Goal: Contribute content

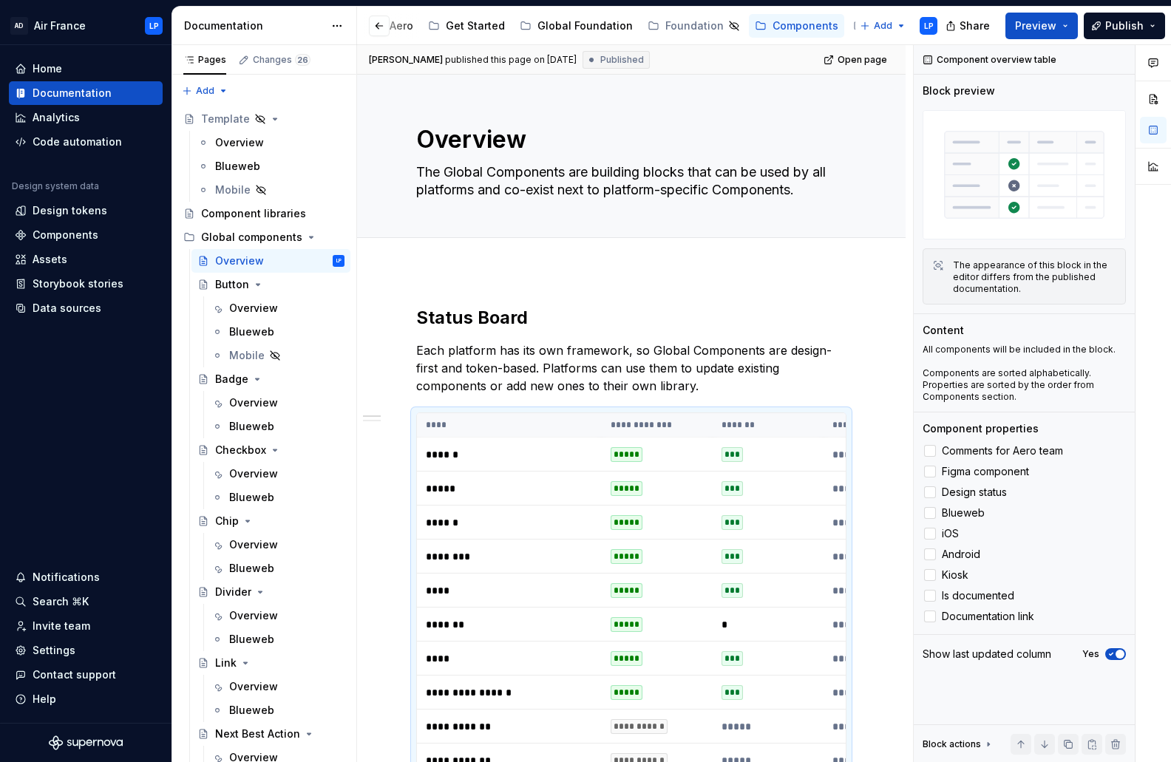
click at [847, 15] on div "Accessibility" at bounding box center [894, 26] width 95 height 24
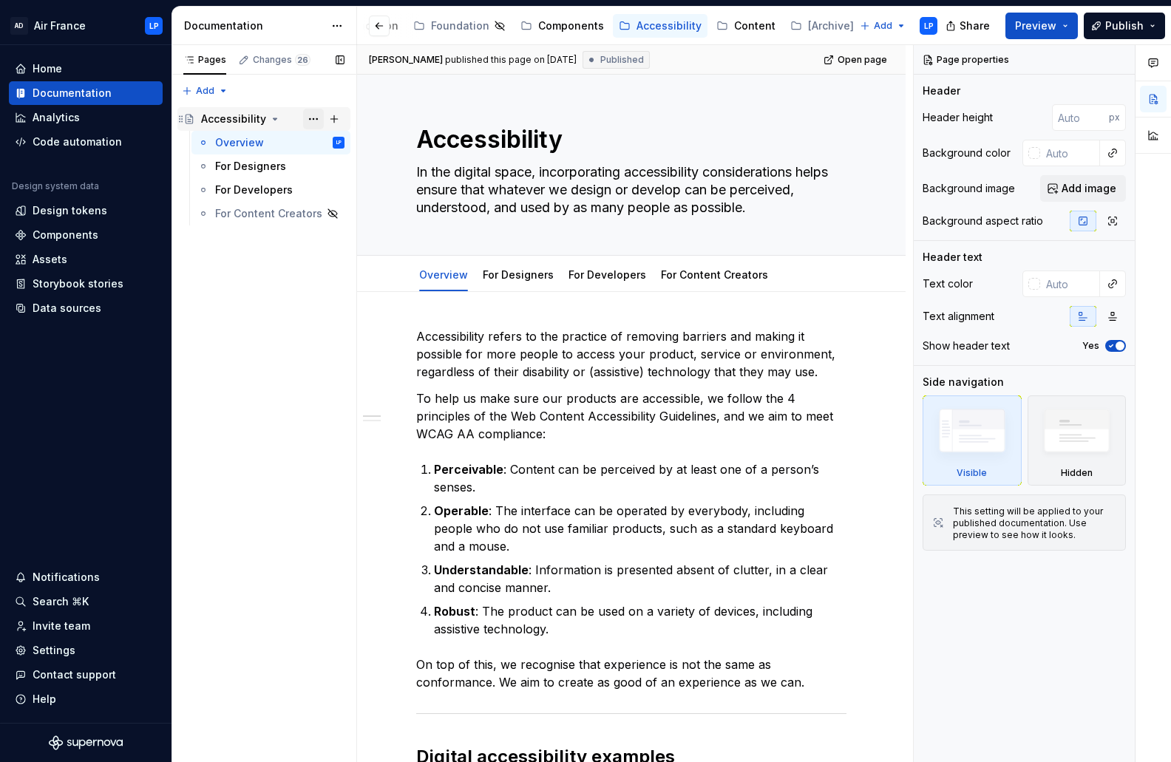
click at [312, 118] on button "Page tree" at bounding box center [313, 119] width 21 height 21
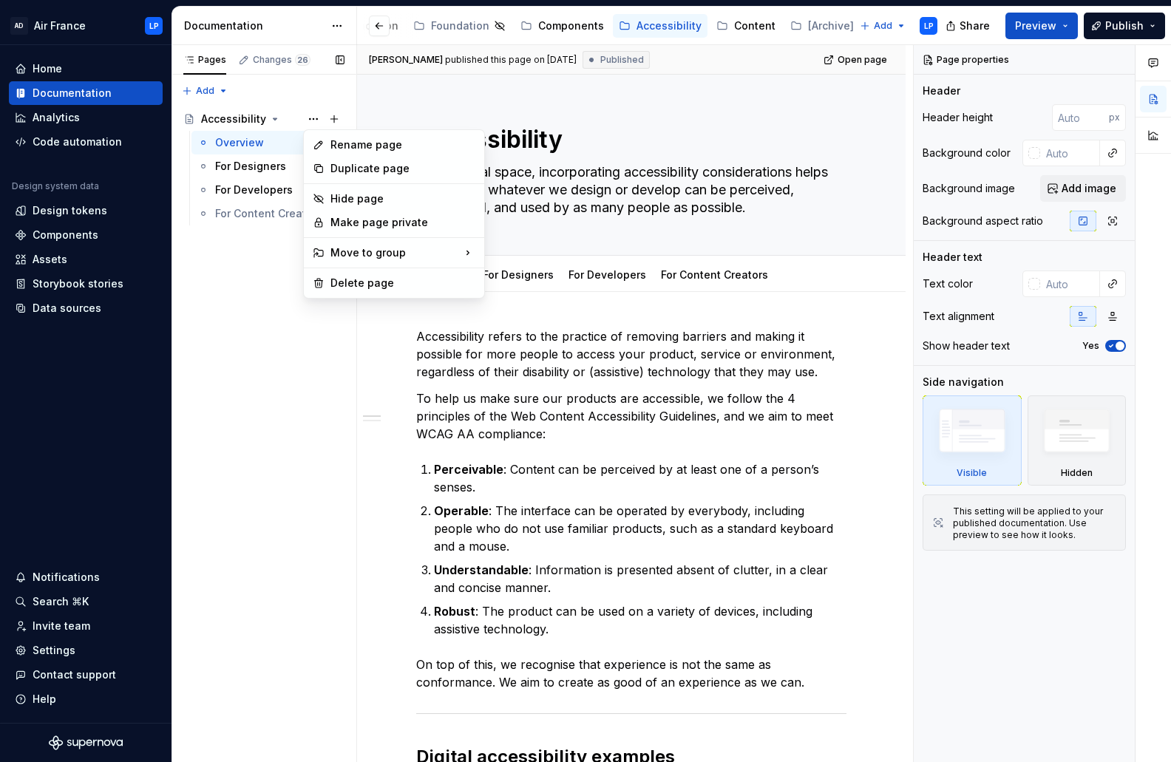
click at [246, 268] on div "Pages Changes 26 Add Accessibility guide for tree Page tree. Navigate the tree …" at bounding box center [264, 404] width 185 height 718
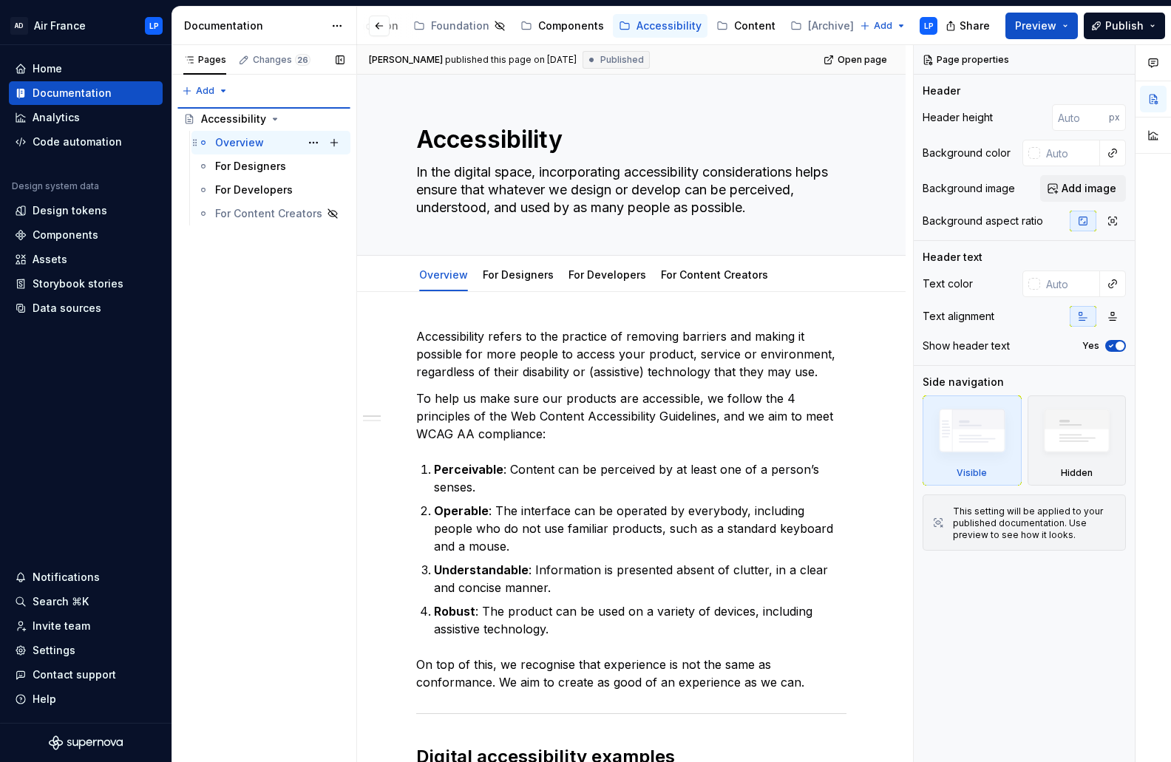
type textarea "*"
type textarea "Overview"
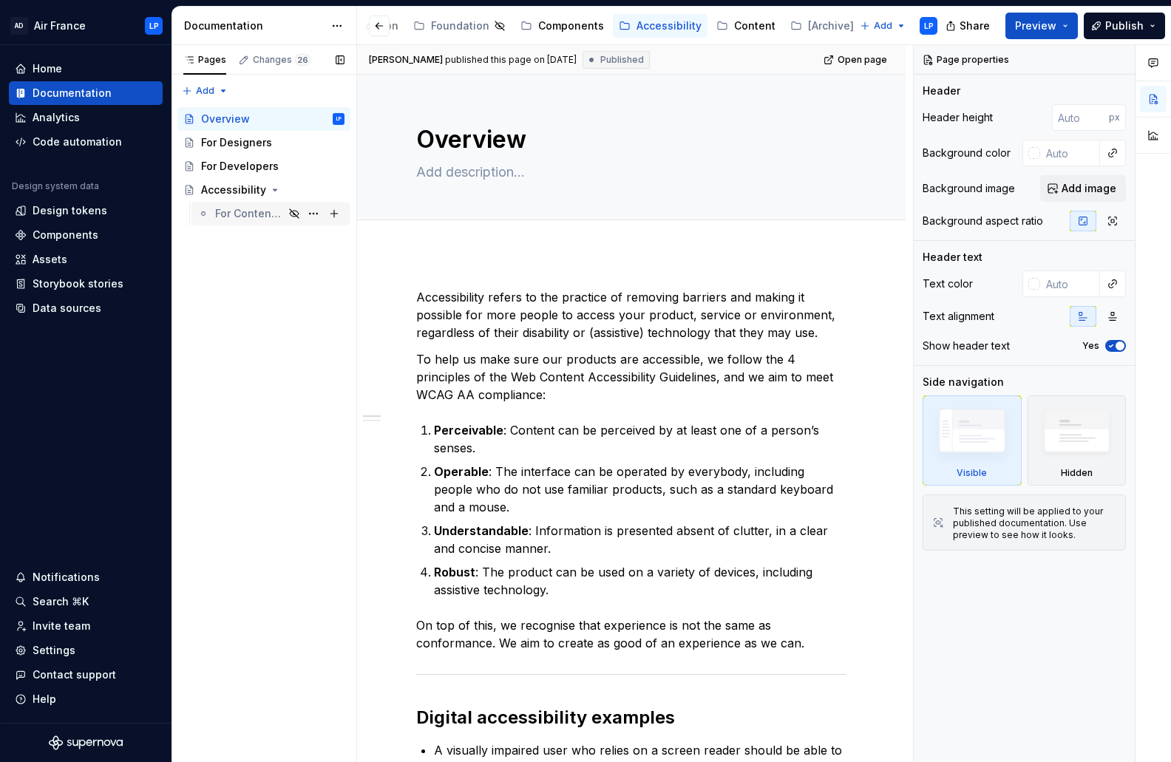
drag, startPoint x: 269, startPoint y: 213, endPoint x: 262, endPoint y: 209, distance: 7.6
click at [262, 209] on div "For Content Creators" at bounding box center [249, 213] width 69 height 15
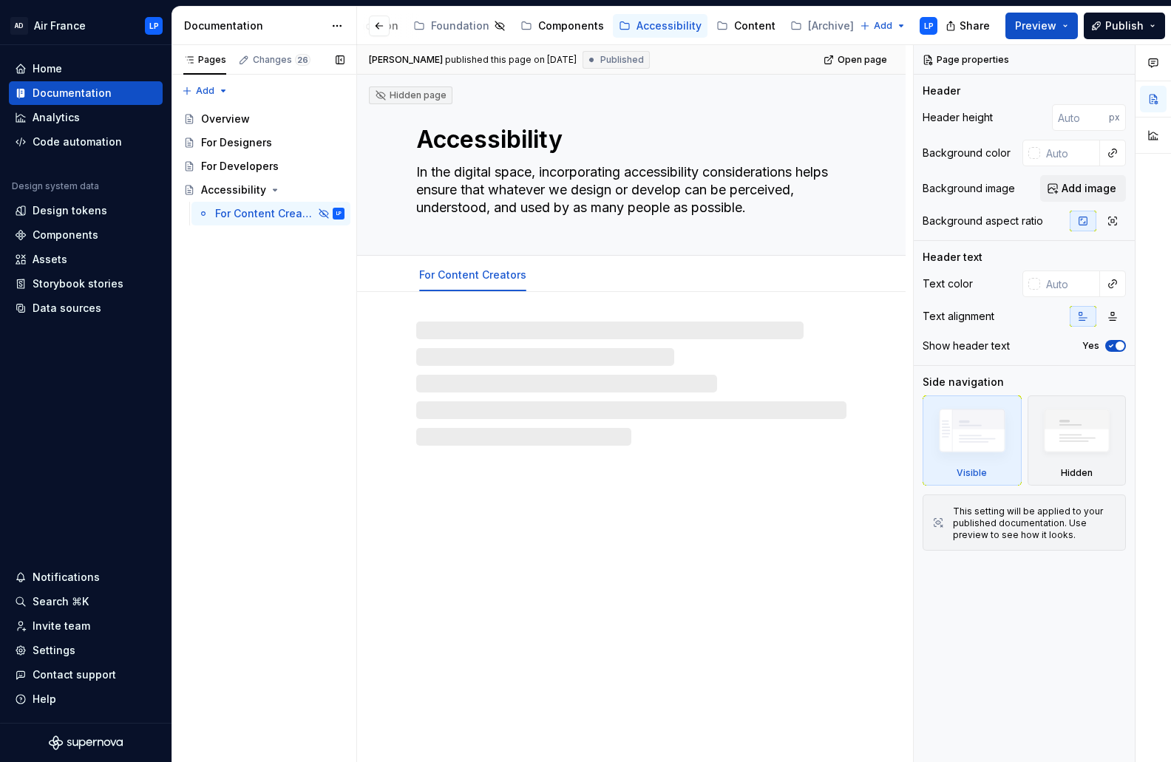
drag, startPoint x: 250, startPoint y: 200, endPoint x: 255, endPoint y: 238, distance: 38.8
click at [255, 237] on div "Pages Changes 26 Add Accessibility guide for tree Page tree. Navigate the tree …" at bounding box center [264, 404] width 185 height 718
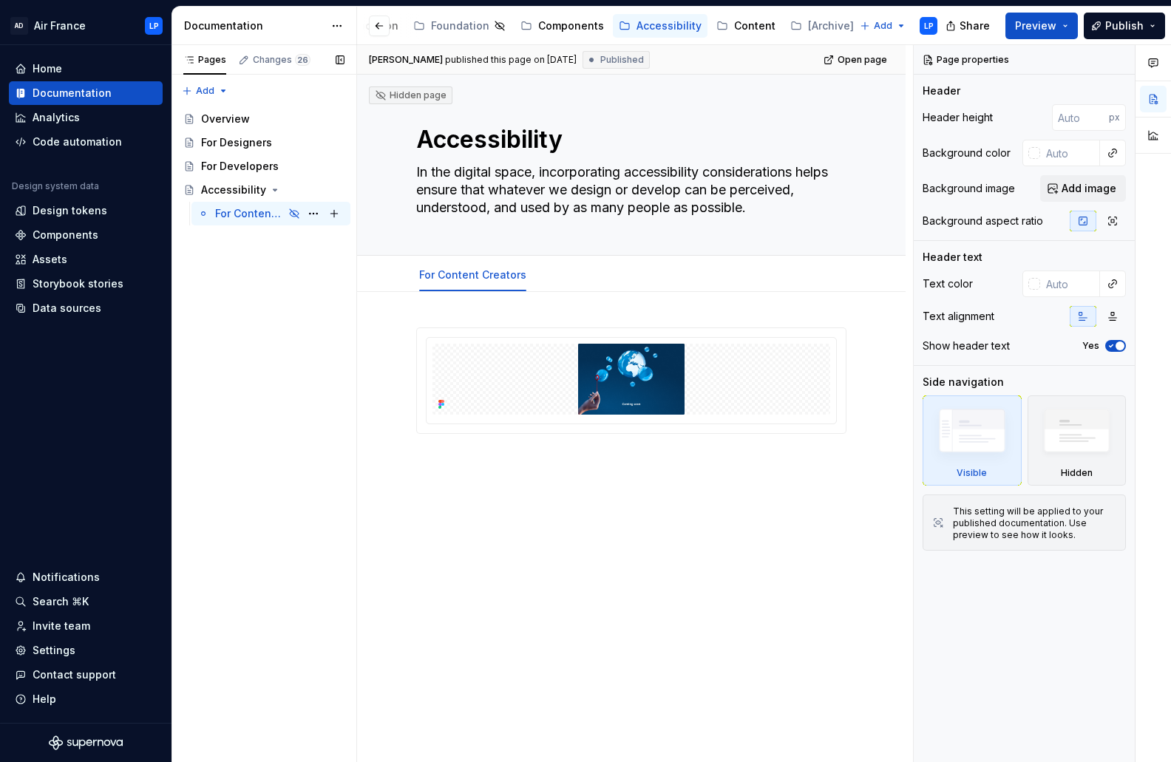
click at [263, 219] on div "For Content Creators" at bounding box center [249, 213] width 69 height 15
click at [313, 193] on button "Page tree" at bounding box center [313, 190] width 21 height 21
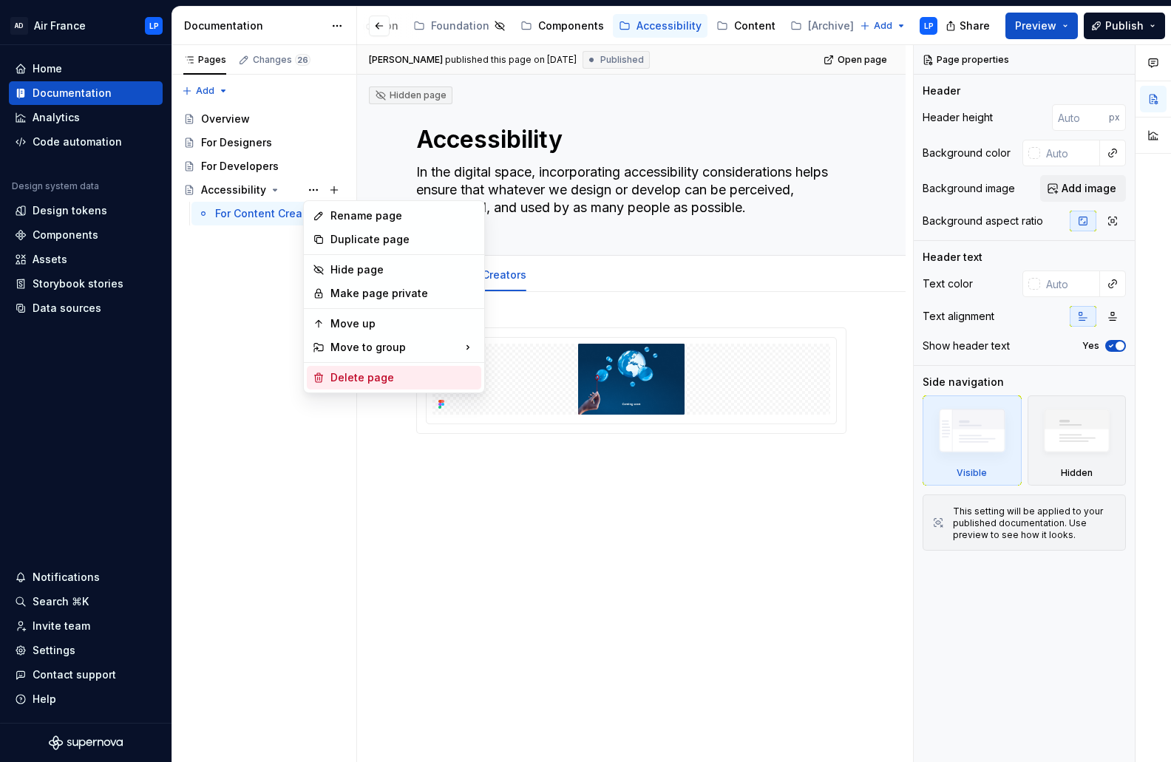
click at [343, 382] on div "Delete page" at bounding box center [402, 377] width 145 height 15
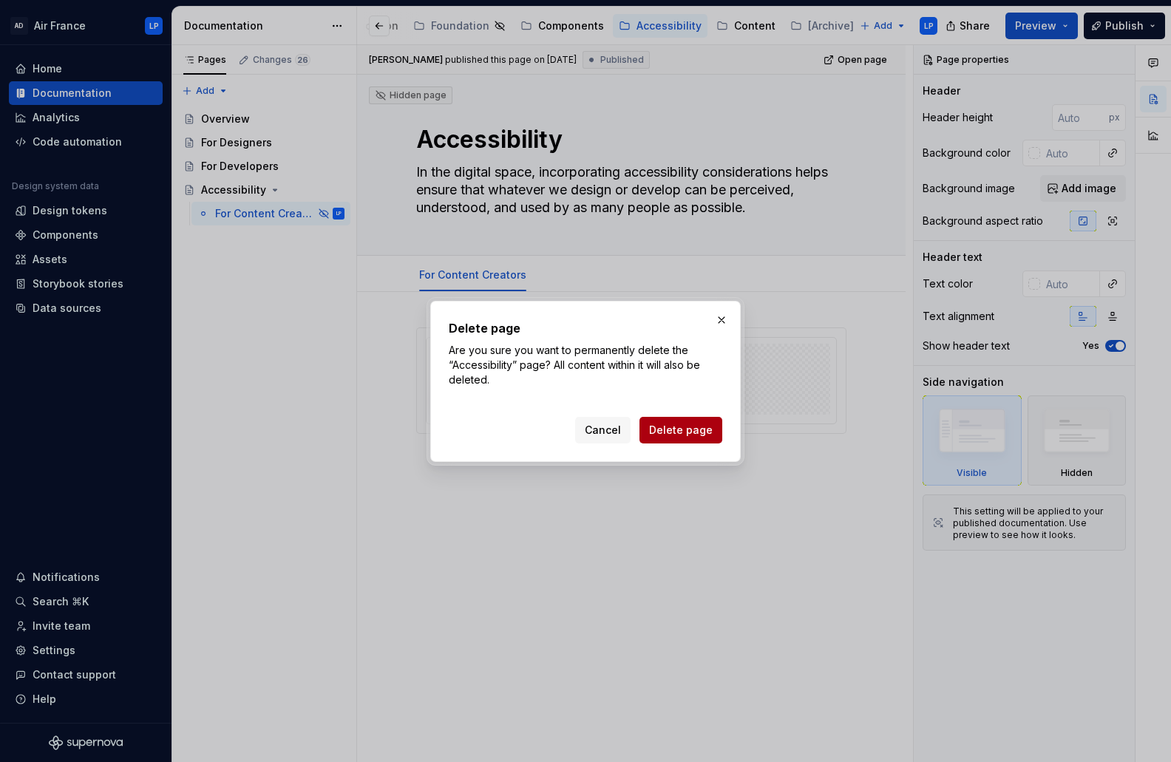
click at [682, 430] on span "Delete page" at bounding box center [681, 430] width 64 height 15
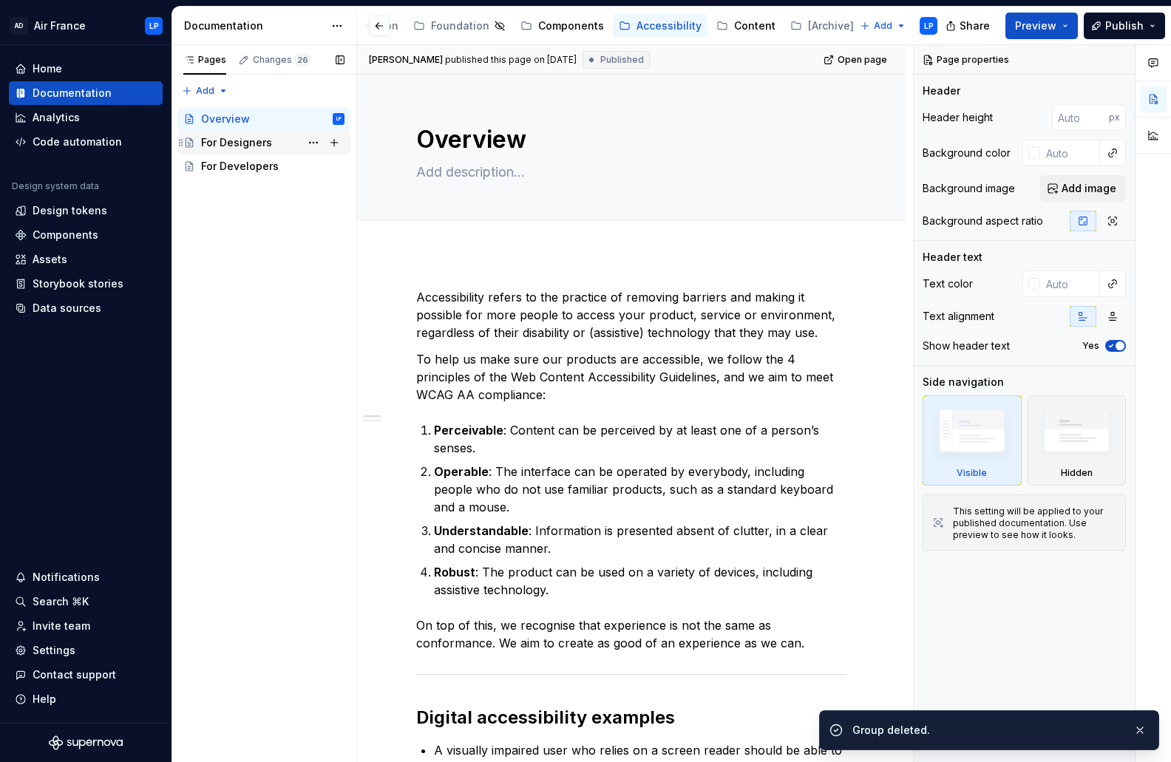
click at [243, 142] on div "For Designers" at bounding box center [236, 142] width 71 height 15
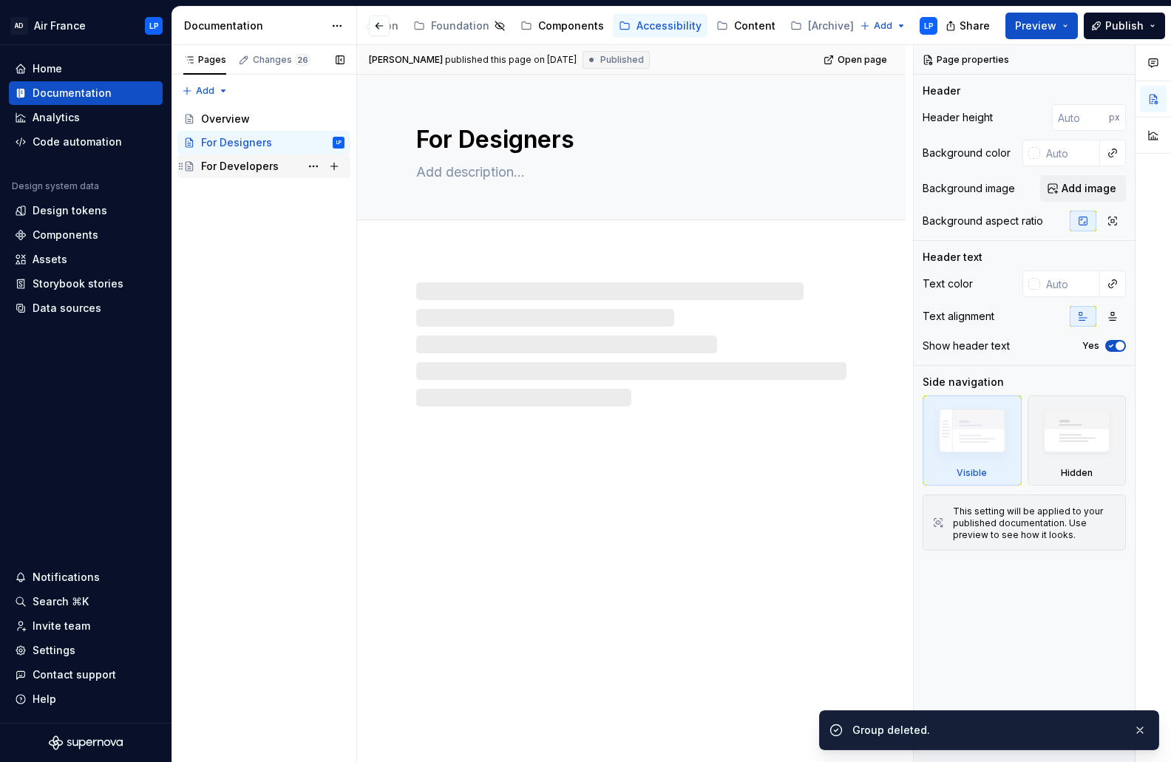
click at [237, 169] on div "For Developers" at bounding box center [240, 166] width 78 height 15
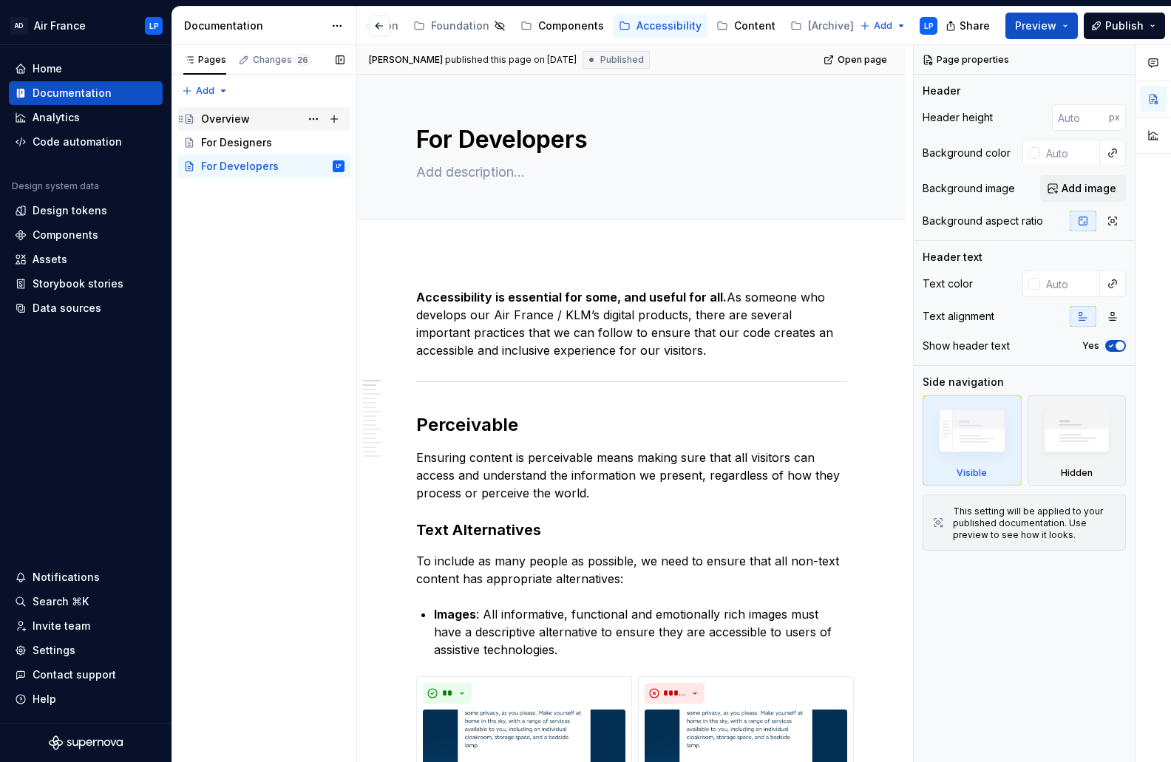
click at [229, 118] on div "Overview" at bounding box center [225, 119] width 49 height 15
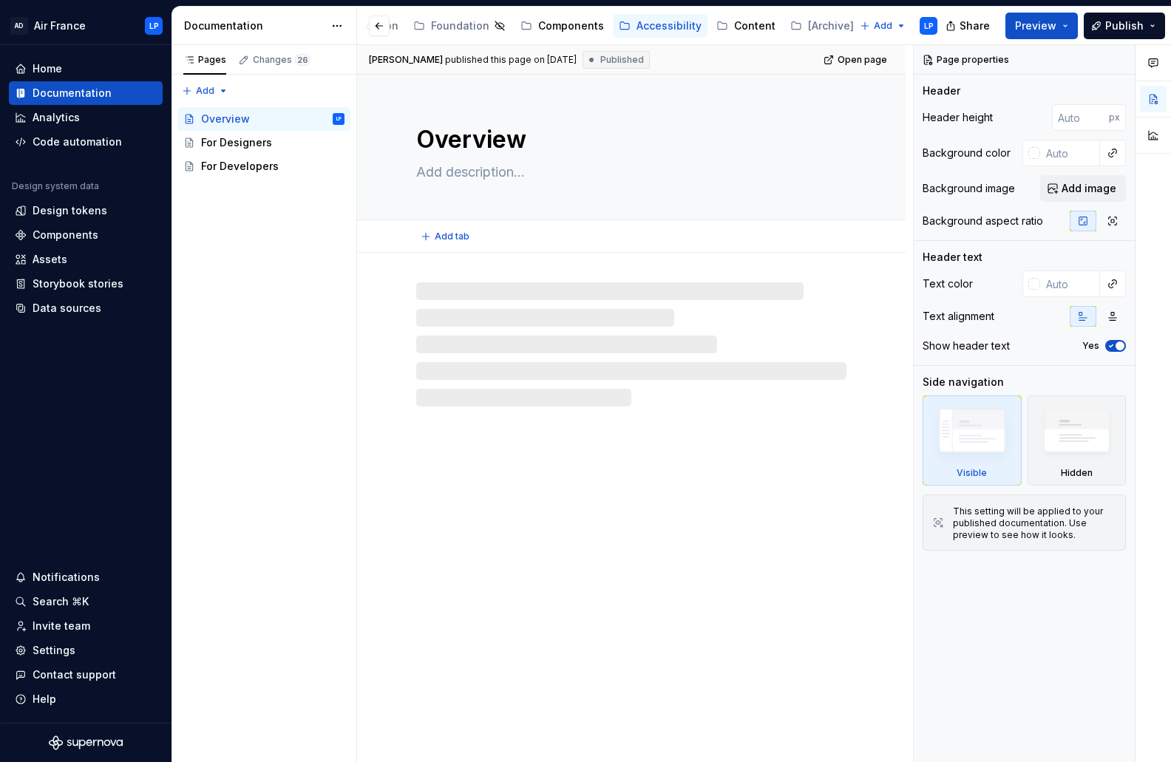
click at [486, 180] on textarea at bounding box center [628, 172] width 430 height 24
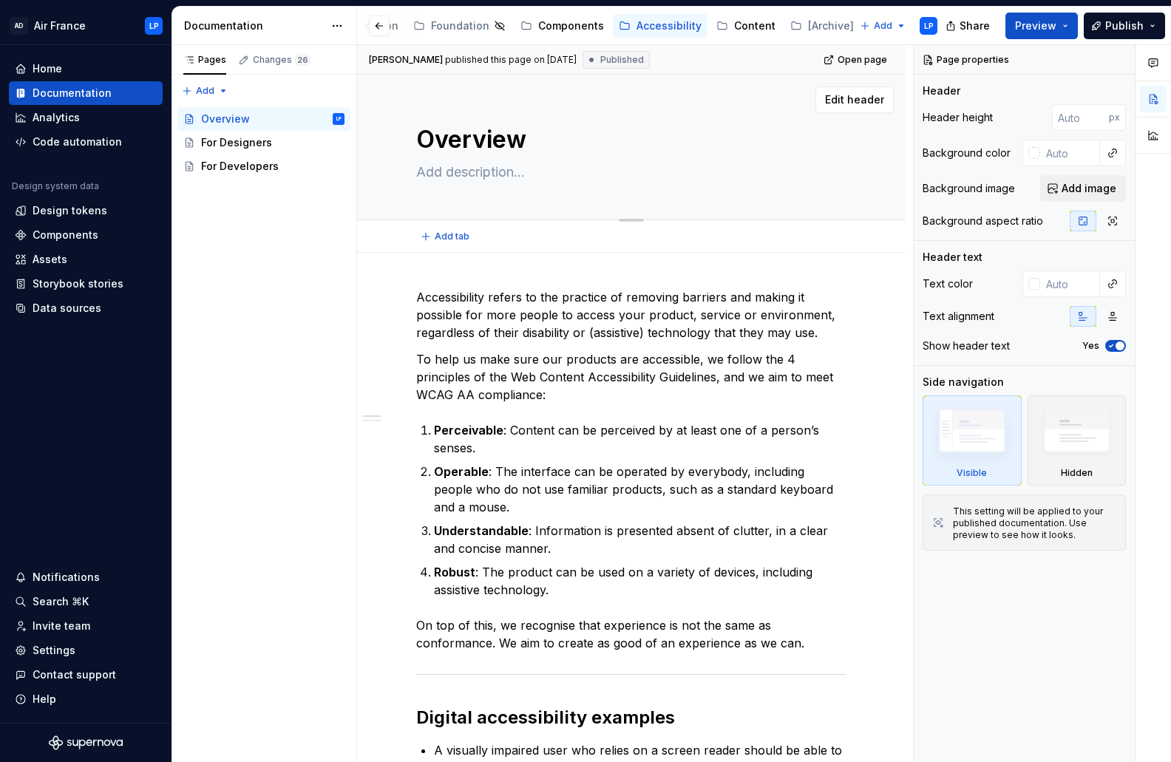
paste textarea "In the digital space, incorporating accessibility considerations helps ensure t…"
type textarea "*"
type textarea "In the digital space, incorporating accessibility considerations helps ensure t…"
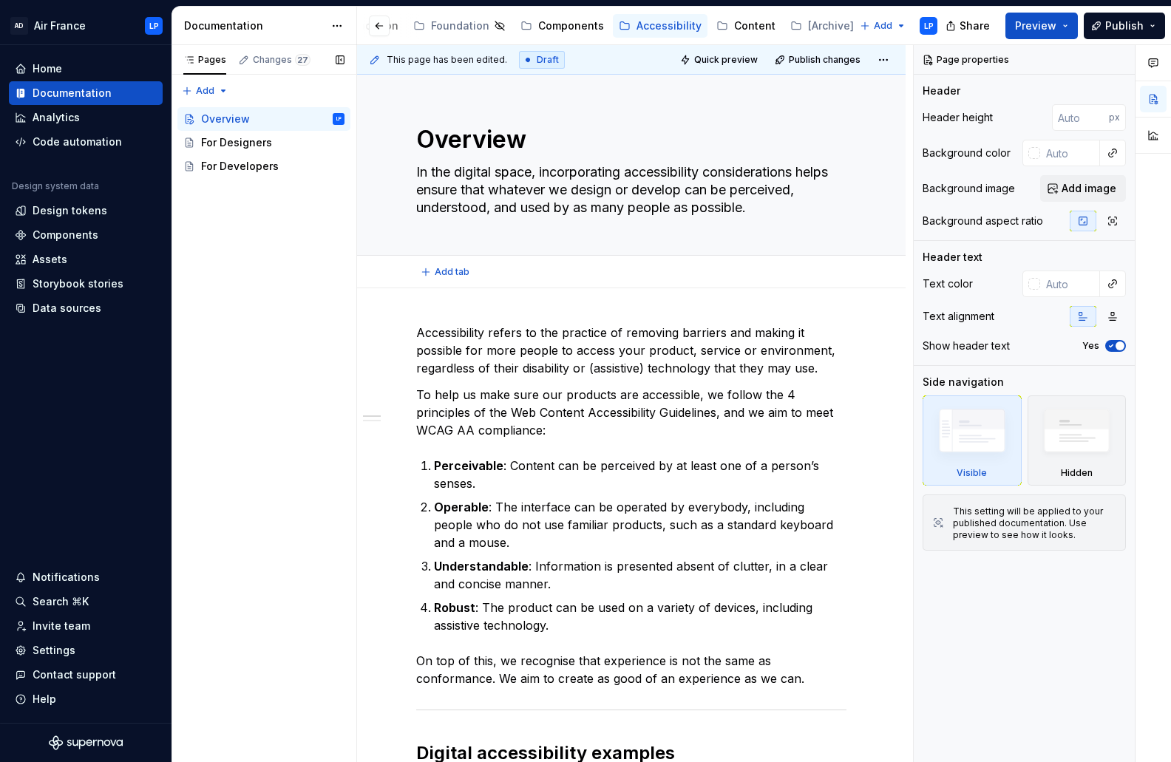
type textarea "*"
type textarea "In the digital space, incorporating accessibility considerations helps ensure t…"
click at [269, 306] on div "Pages Changes 27 Add Accessibility guide for tree Page tree. Navigate the tree …" at bounding box center [264, 404] width 185 height 718
click at [248, 147] on div "For Designers" at bounding box center [236, 142] width 71 height 15
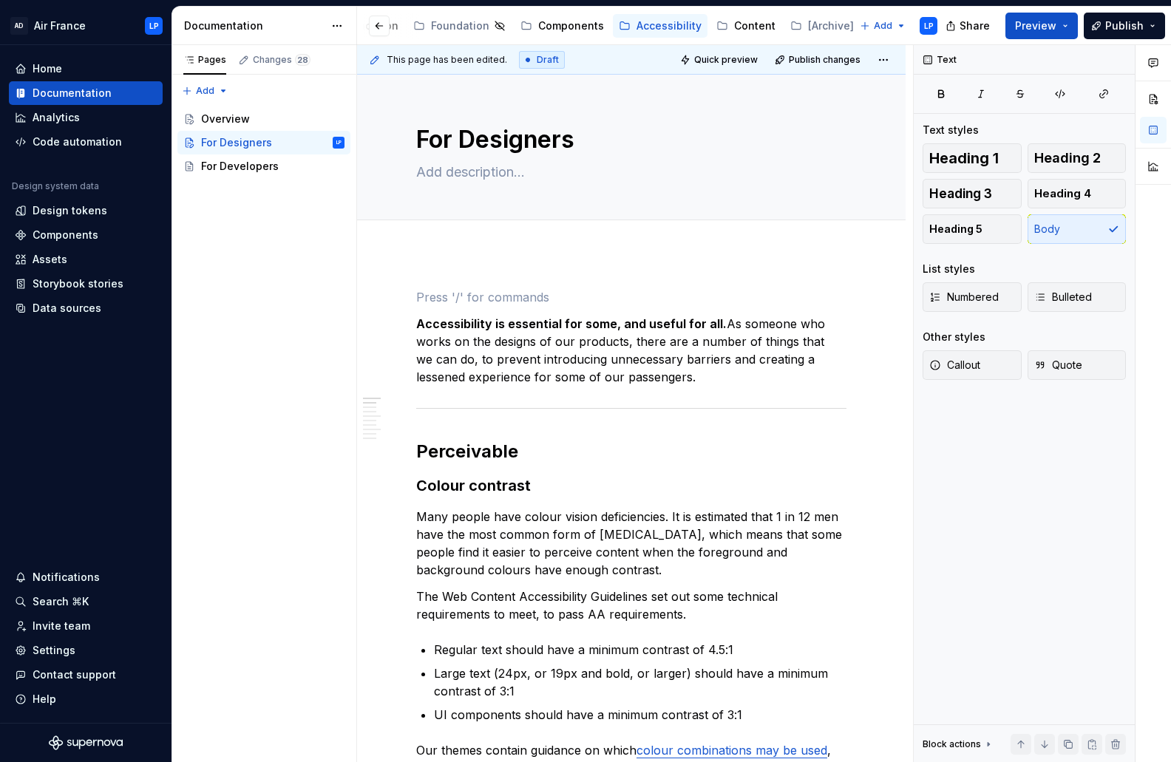
click at [419, 322] on strong "Accessibility is essential for some, and useful for all." at bounding box center [571, 323] width 310 height 15
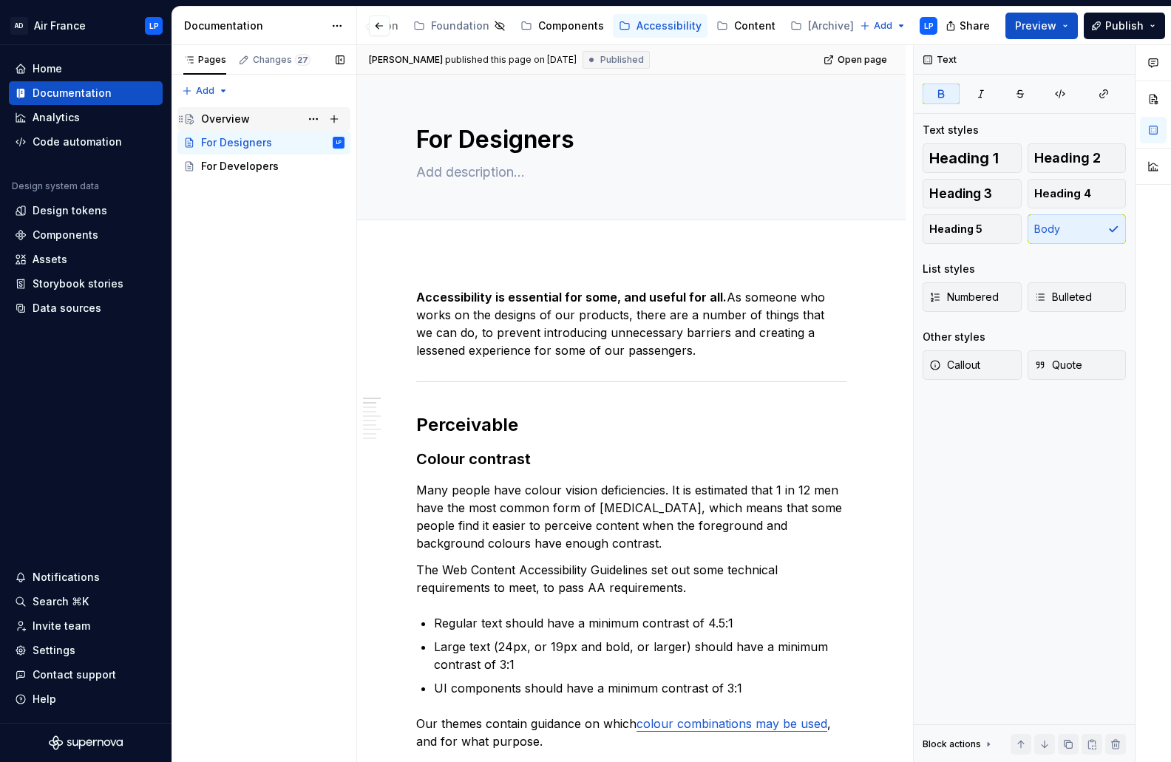
click at [281, 119] on div "Overview" at bounding box center [272, 119] width 143 height 21
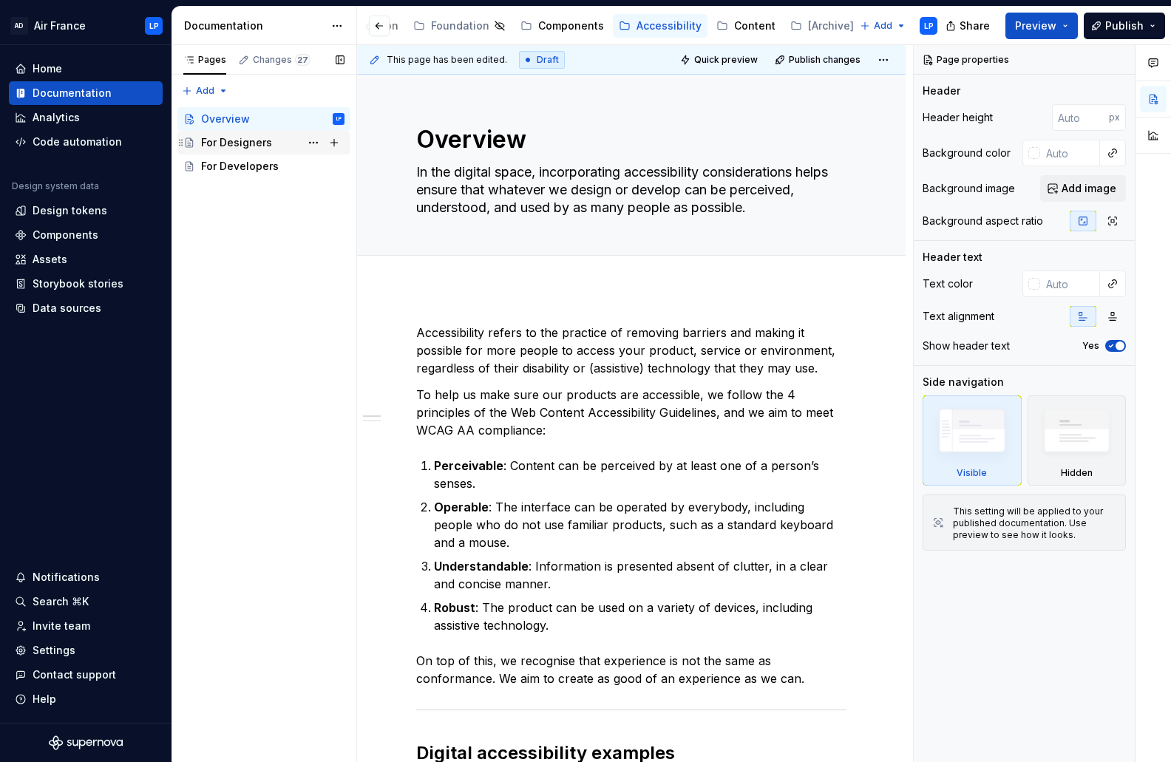
click at [285, 143] on div "For Designers" at bounding box center [272, 142] width 143 height 21
click at [212, 89] on div "Pages Changes 27 Add Accessibility guide for tree Page tree. Navigate the tree …" at bounding box center [264, 404] width 185 height 718
click at [223, 149] on div "New group" at bounding box center [253, 143] width 96 height 15
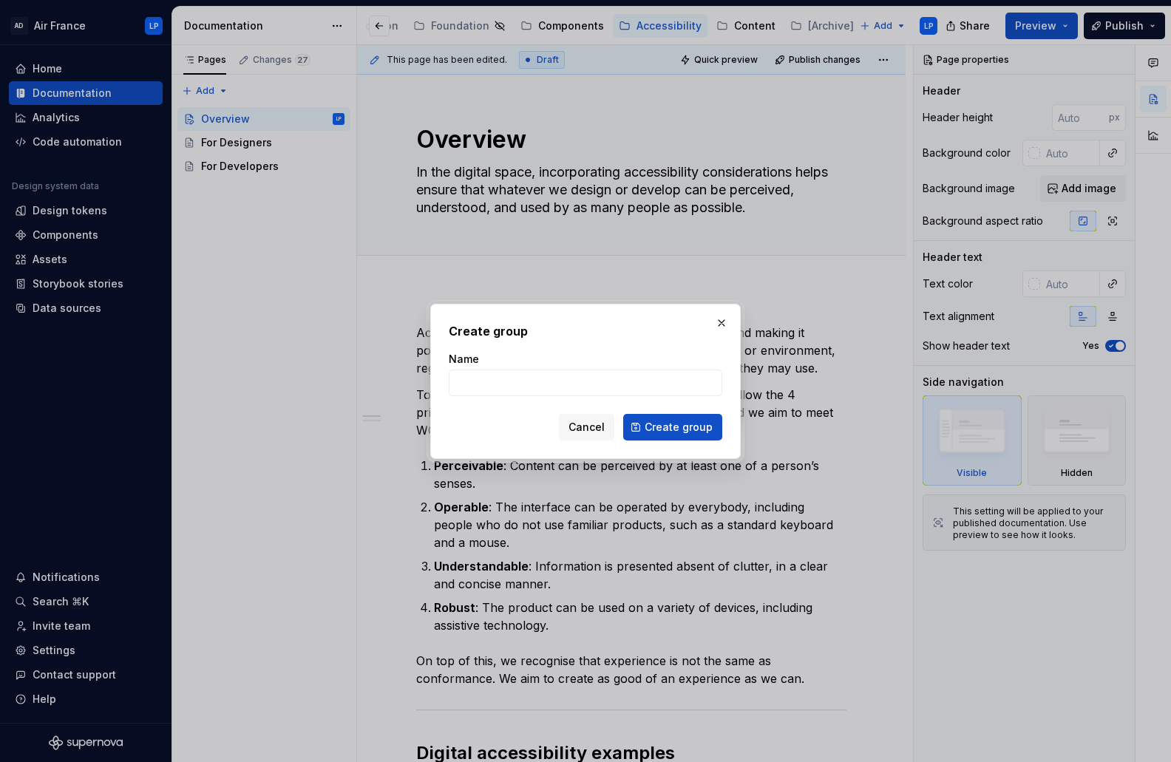
type textarea "*"
type input "F"
type input "For your role"
click at [687, 429] on span "Create group" at bounding box center [679, 427] width 68 height 15
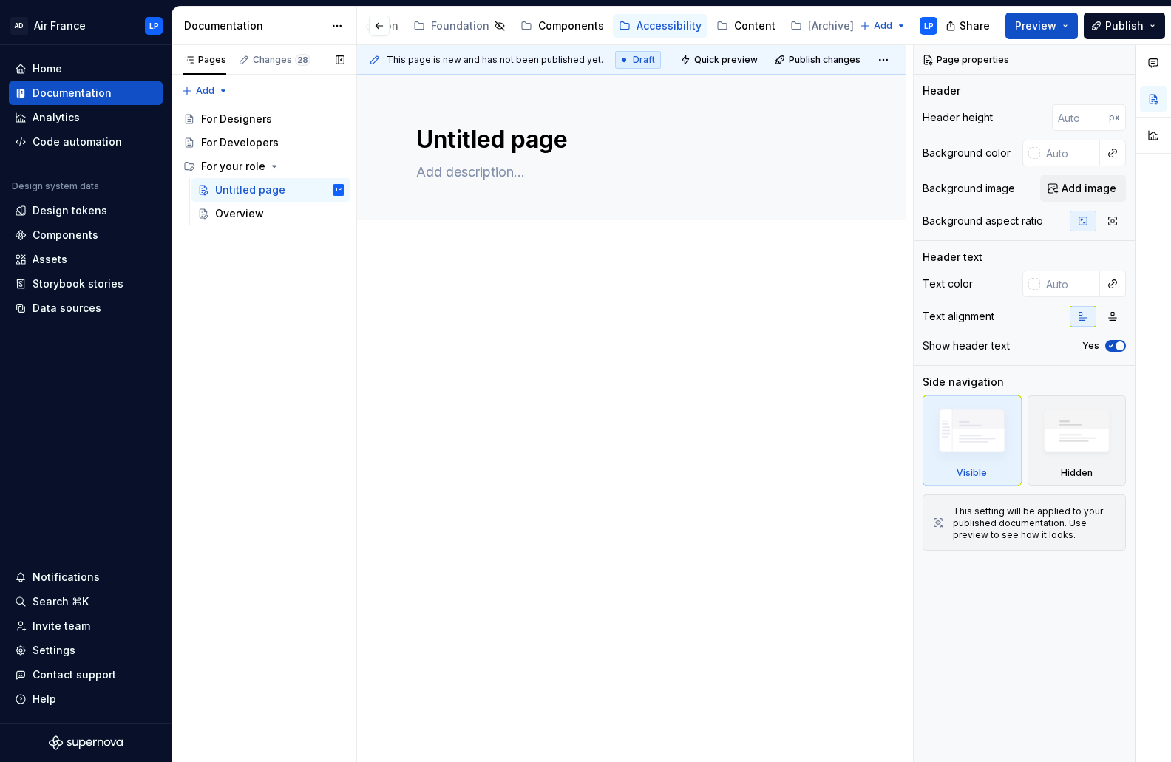
click at [263, 295] on div "Pages Changes 28 Add Accessibility guide for tree Page tree. Navigate the tree …" at bounding box center [264, 404] width 185 height 718
click at [307, 166] on button "Page tree" at bounding box center [313, 166] width 21 height 21
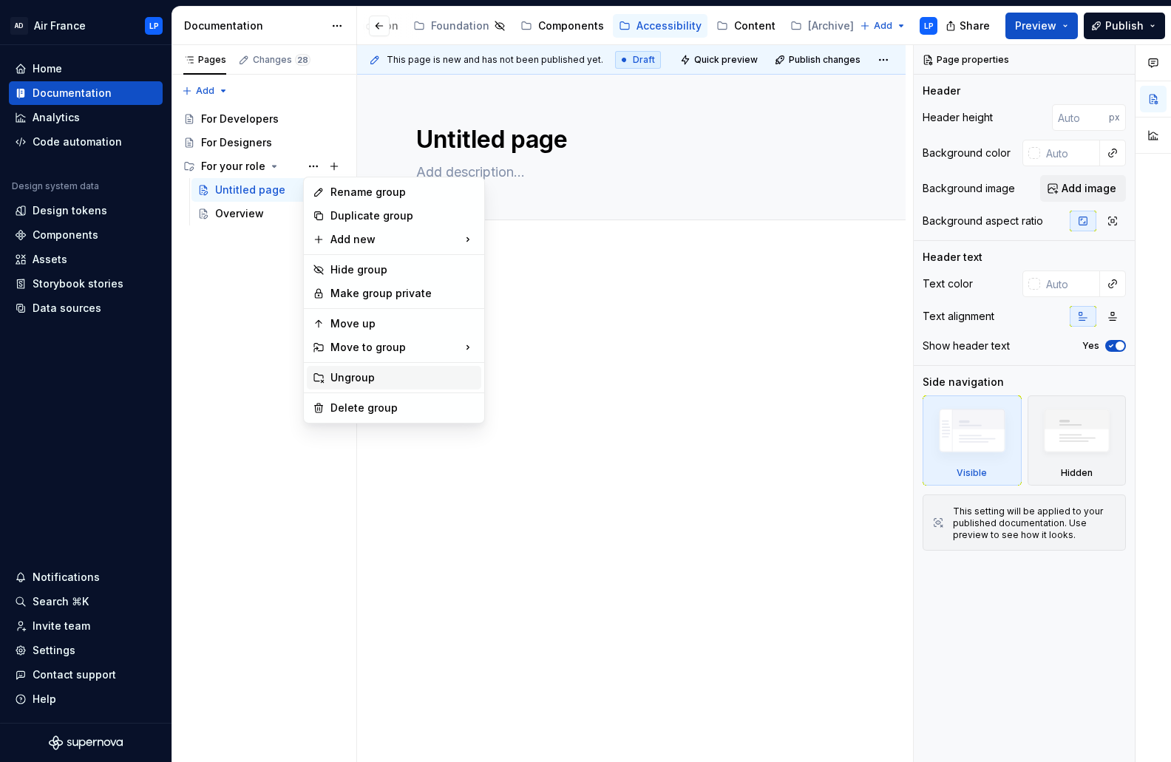
click at [342, 378] on div "Ungroup" at bounding box center [402, 377] width 145 height 15
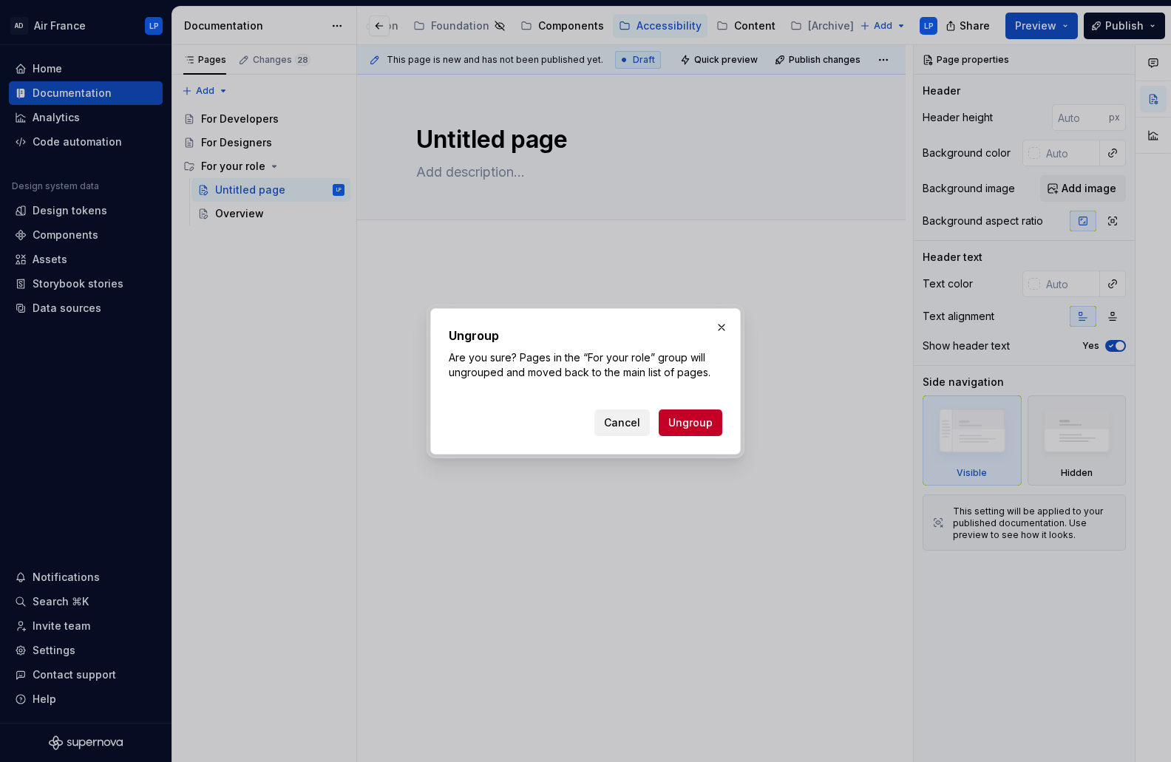
click at [628, 421] on span "Cancel" at bounding box center [622, 422] width 36 height 15
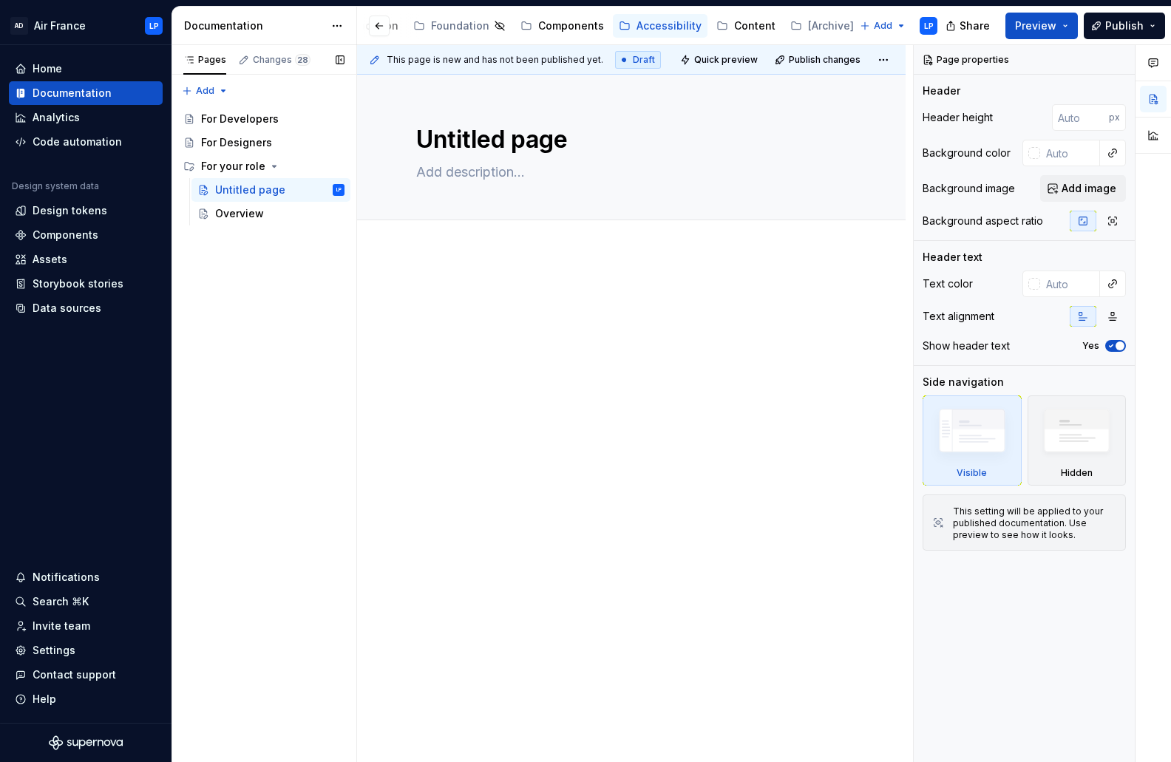
click at [268, 283] on div "Pages Changes 28 Add Accessibility guide for tree Page tree. Navigate the tree …" at bounding box center [264, 404] width 185 height 718
click at [314, 166] on button "Page tree" at bounding box center [313, 166] width 21 height 21
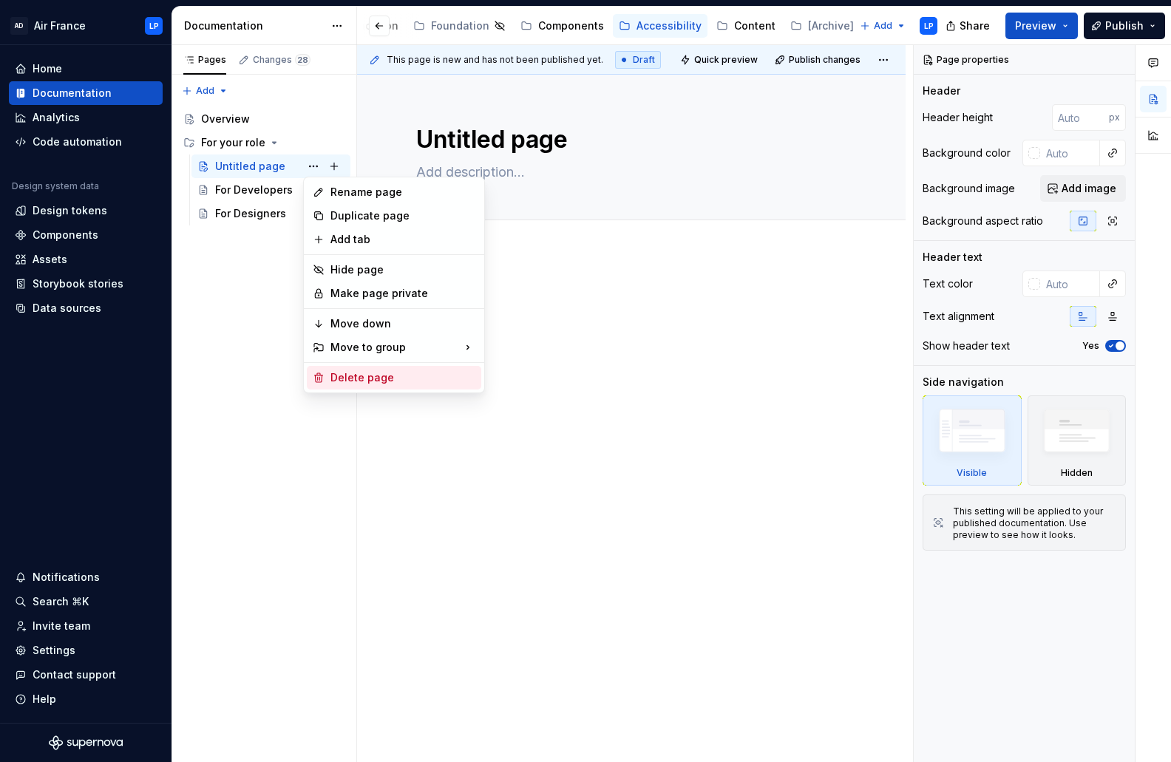
click at [360, 375] on div "Delete page" at bounding box center [402, 377] width 145 height 15
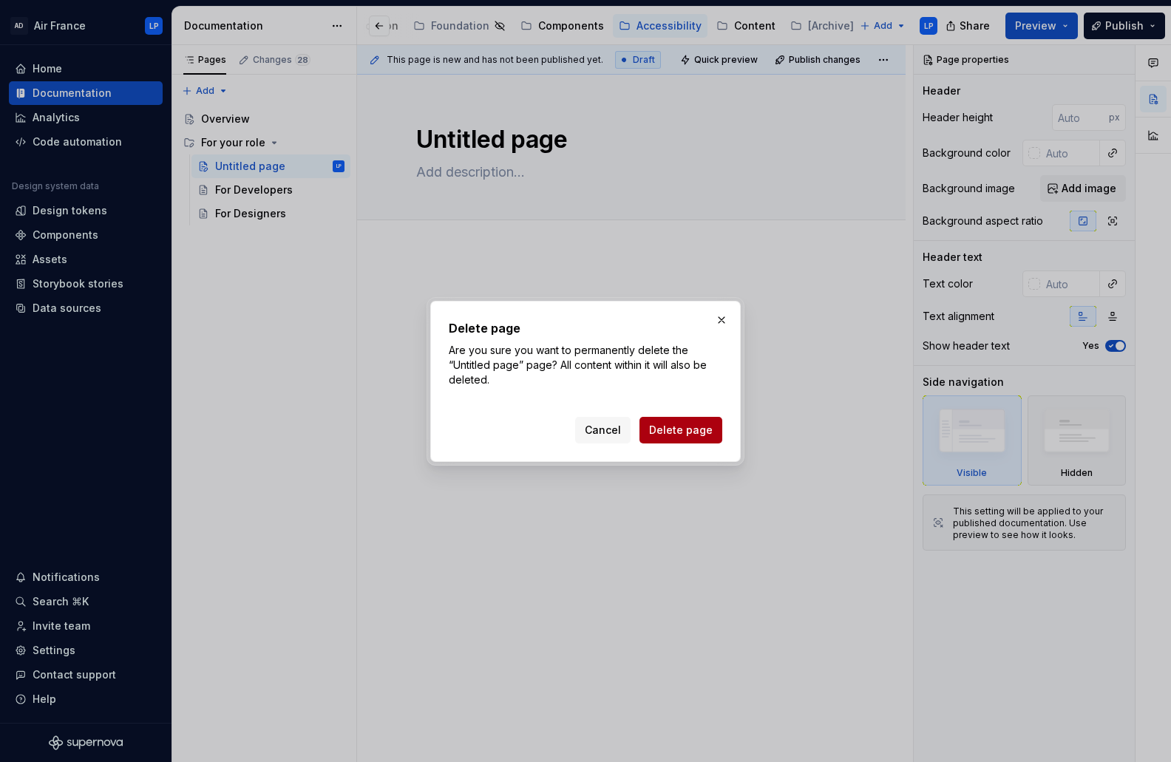
click at [674, 434] on span "Delete page" at bounding box center [681, 430] width 64 height 15
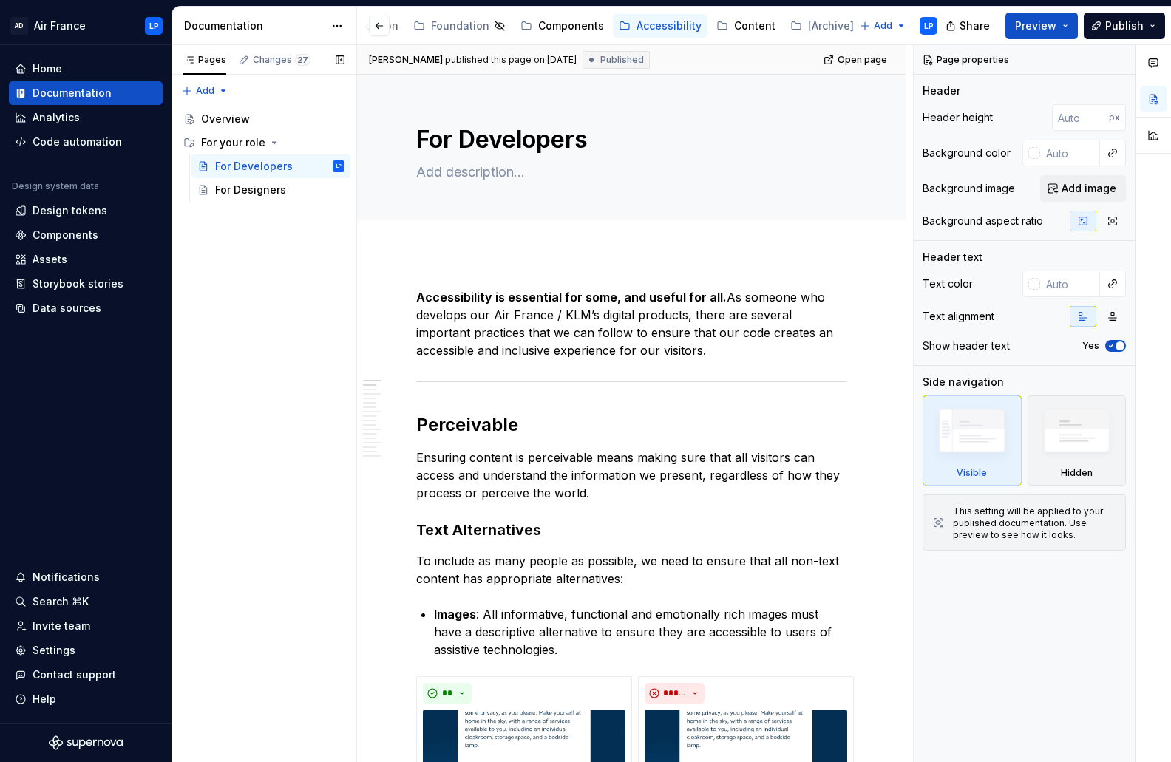
click at [257, 239] on div "Pages Changes 27 Add Accessibility guide for tree Page tree. Navigate the tree …" at bounding box center [264, 404] width 185 height 718
click at [247, 121] on div "Overview" at bounding box center [225, 119] width 49 height 15
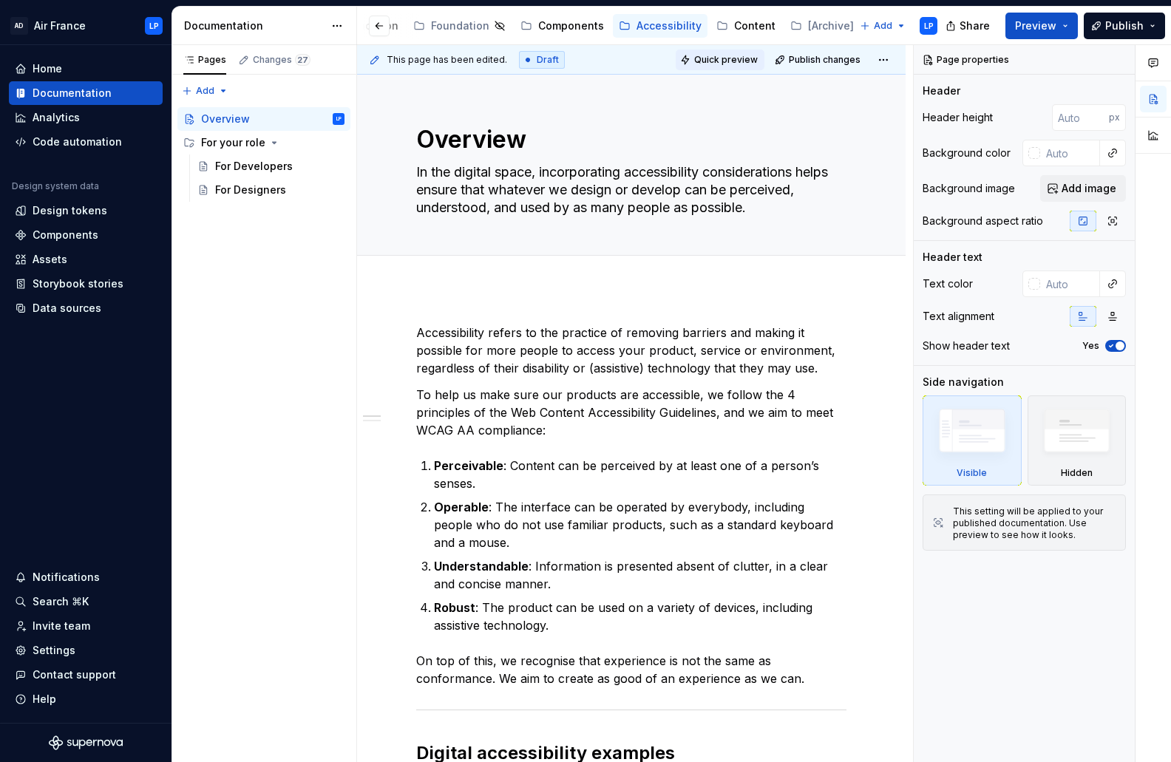
click at [725, 61] on span "Quick preview" at bounding box center [726, 60] width 64 height 12
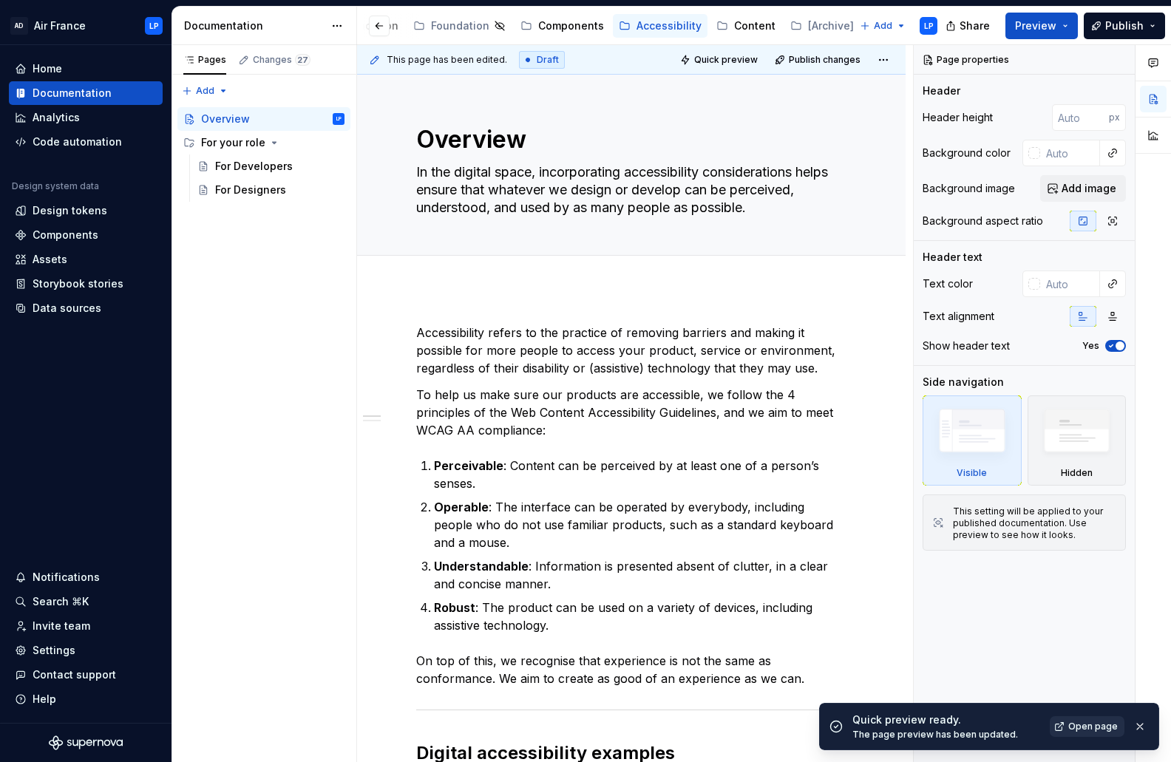
click at [1098, 731] on span "Open page" at bounding box center [1093, 727] width 50 height 12
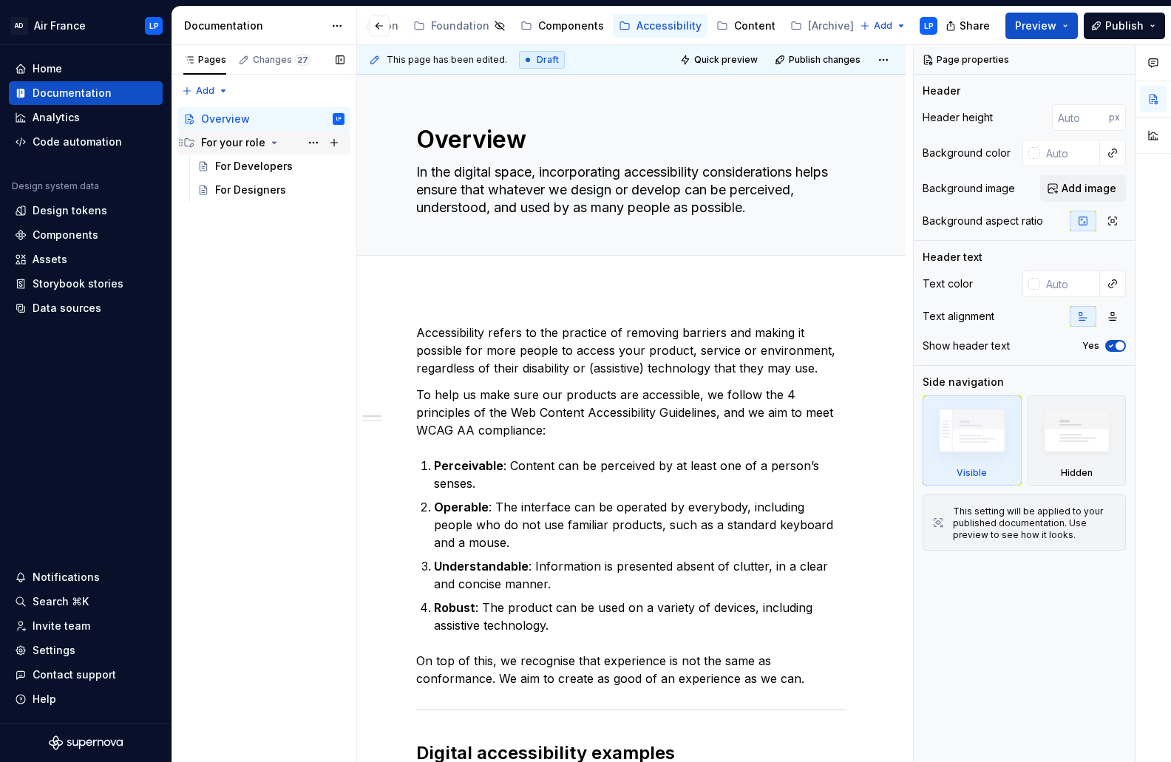
click at [228, 136] on div "For your role" at bounding box center [233, 142] width 64 height 15
click at [229, 137] on div "For your role" at bounding box center [233, 142] width 64 height 15
click at [232, 165] on div "For Developers" at bounding box center [254, 166] width 78 height 15
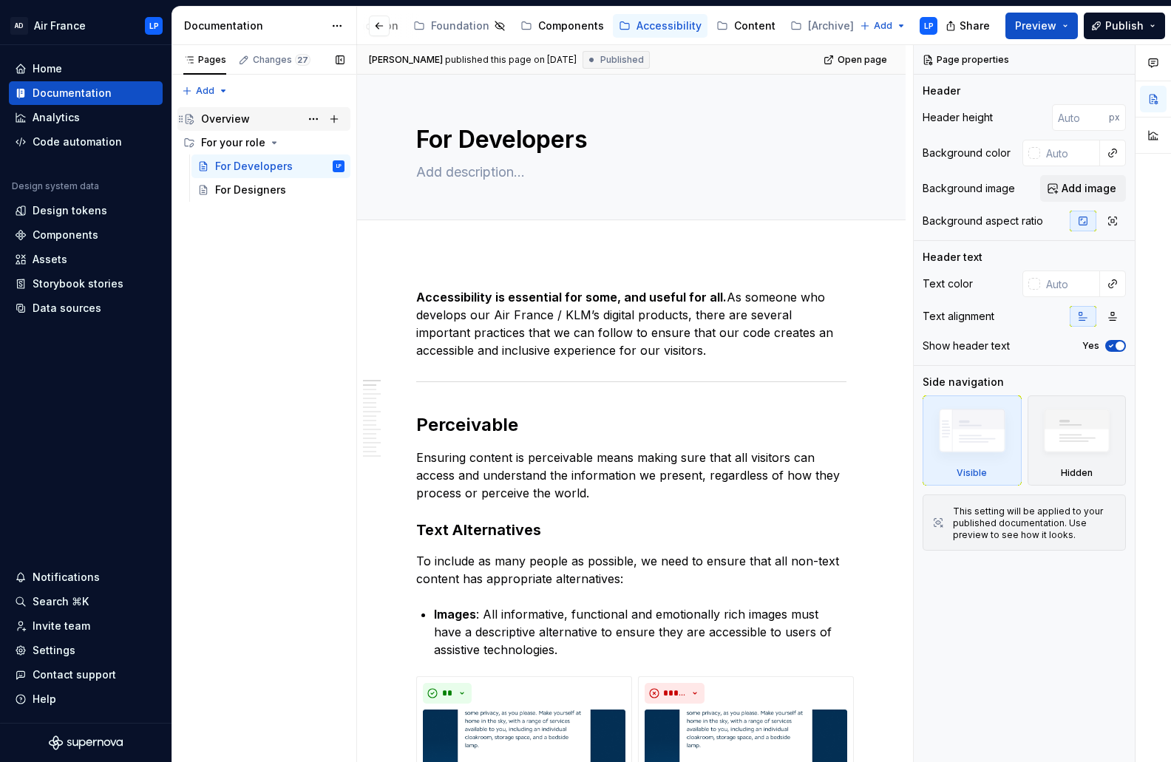
click at [241, 120] on div "Overview" at bounding box center [225, 119] width 49 height 15
click at [1062, 26] on button "Preview" at bounding box center [1041, 26] width 72 height 27
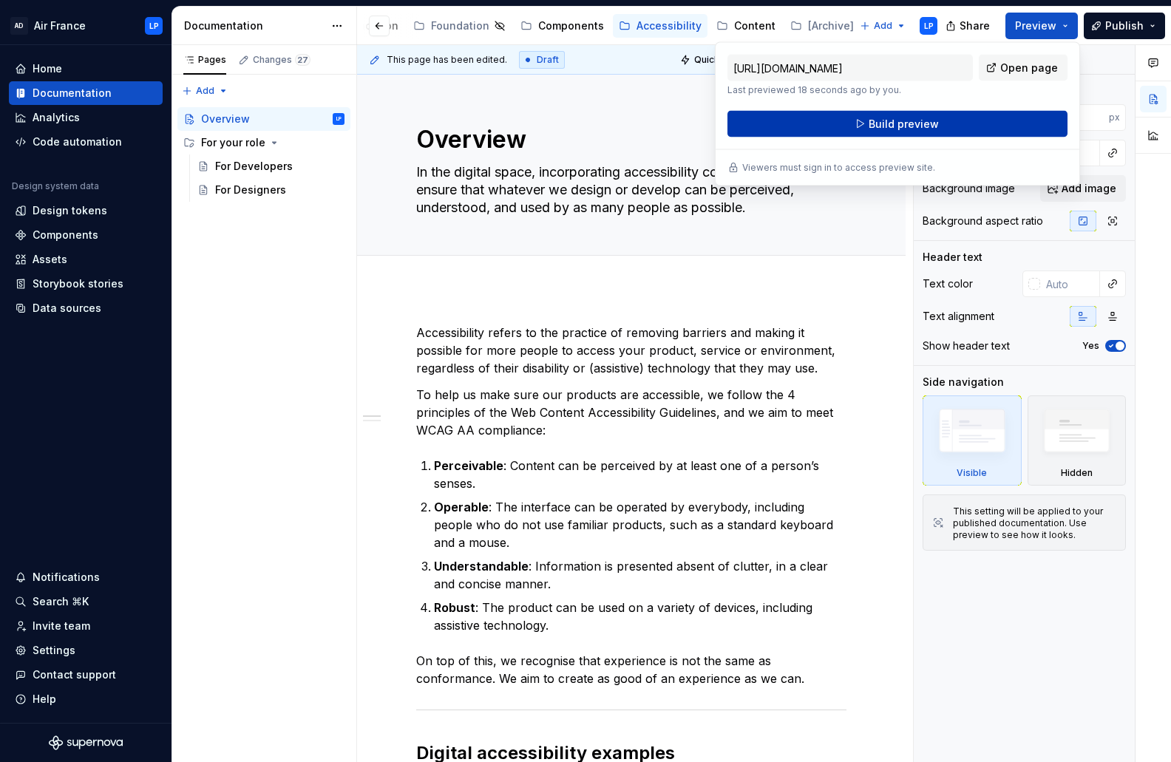
click at [921, 125] on span "Build preview" at bounding box center [904, 124] width 70 height 15
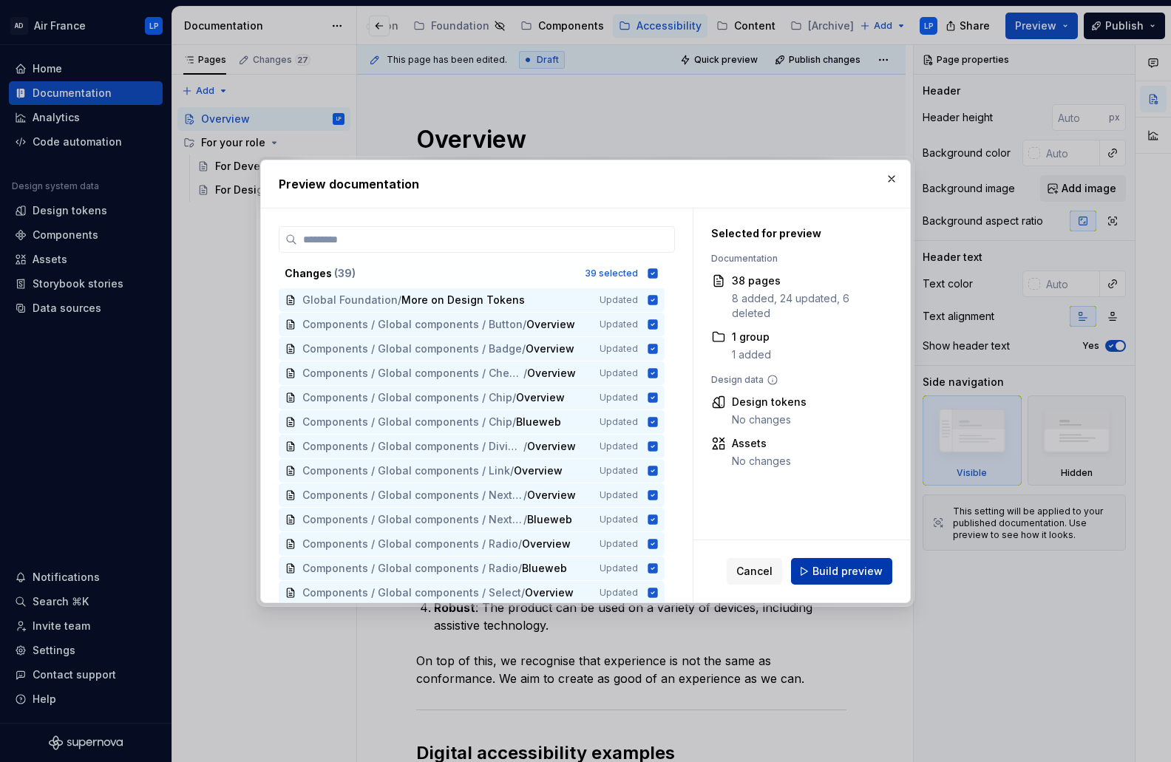
click at [835, 571] on span "Build preview" at bounding box center [847, 571] width 70 height 15
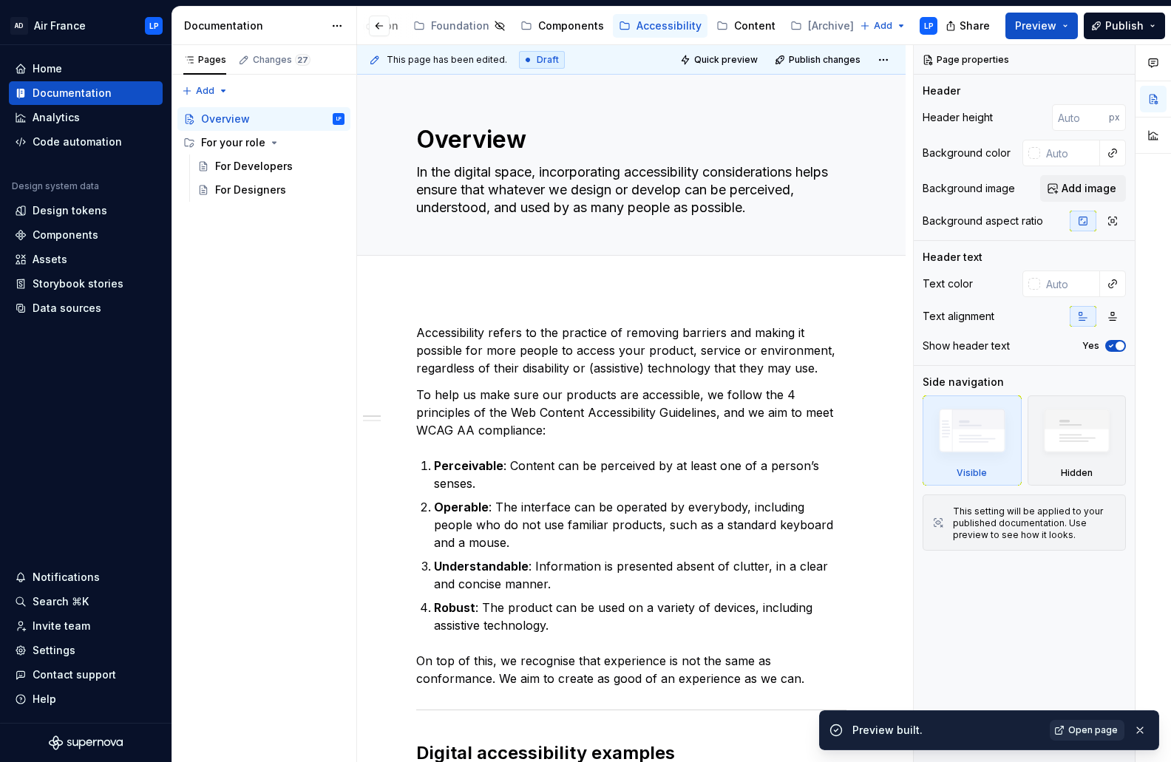
click at [1099, 733] on span "Open page" at bounding box center [1093, 730] width 50 height 12
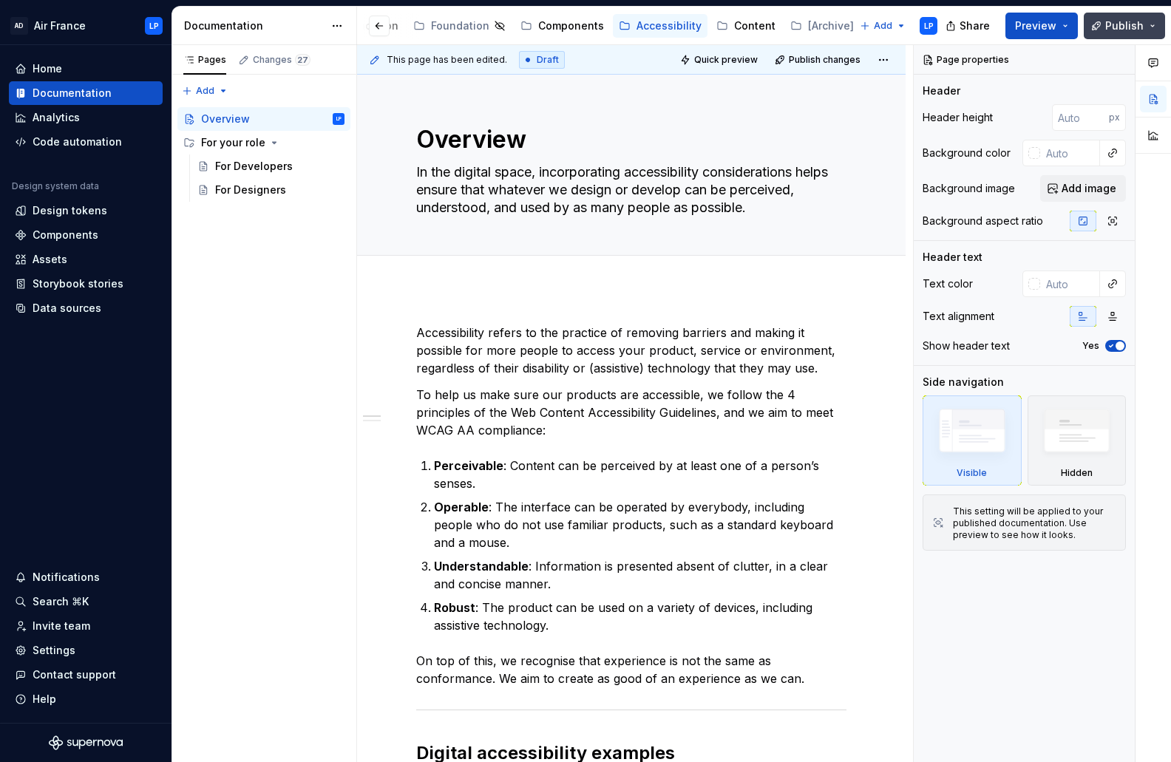
click at [1130, 27] on span "Publish" at bounding box center [1124, 25] width 38 height 15
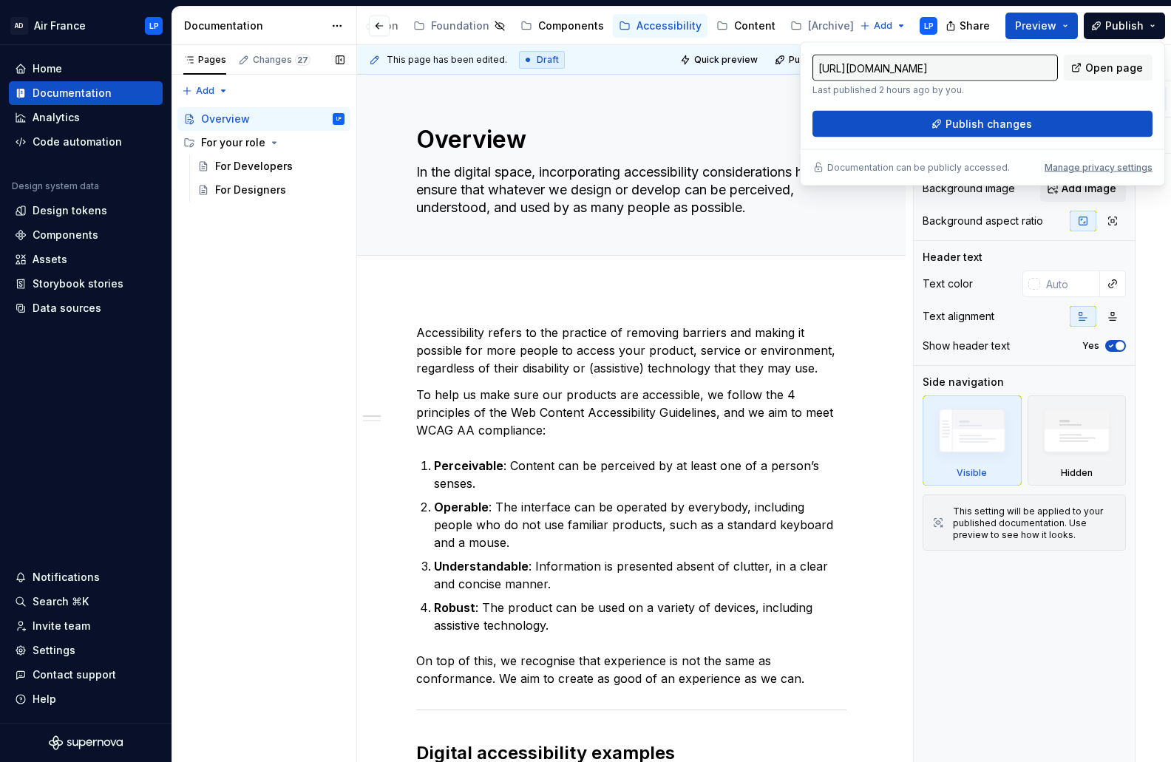
click at [257, 310] on div "Pages Changes 27 Add Accessibility guide for tree Page tree. Navigate the tree …" at bounding box center [264, 404] width 185 height 718
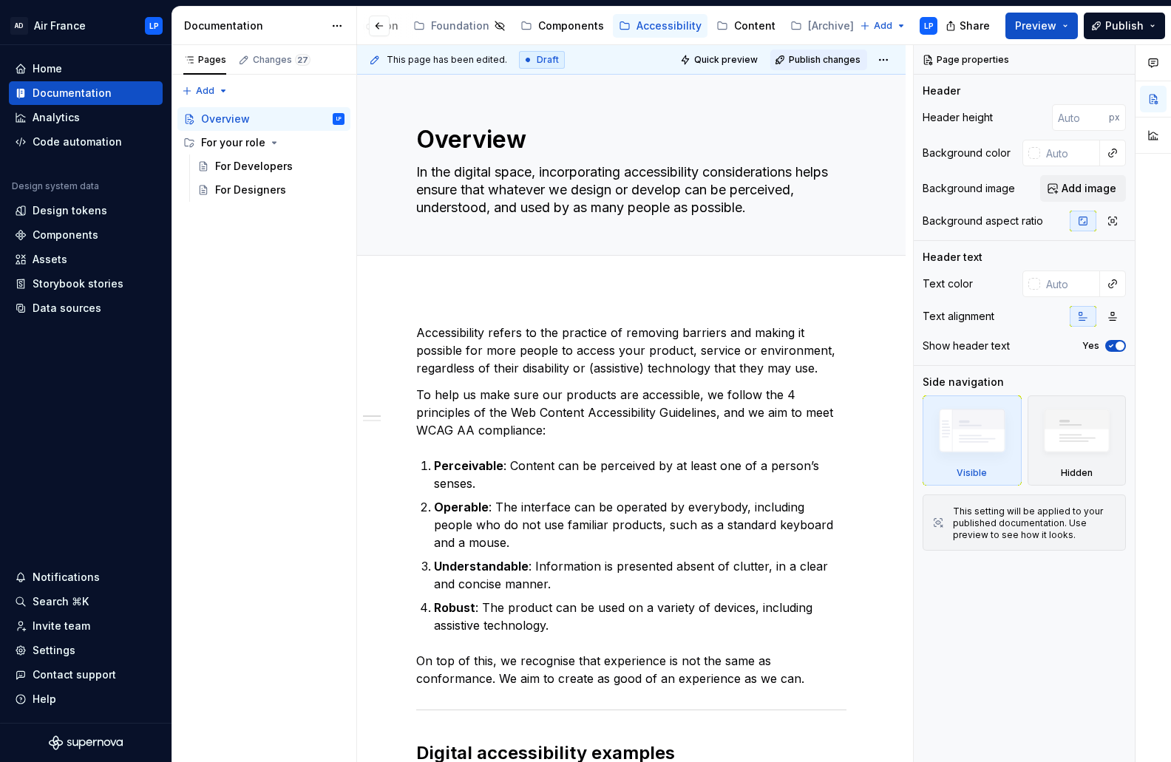
click at [835, 57] on span "Publish changes" at bounding box center [825, 60] width 72 height 12
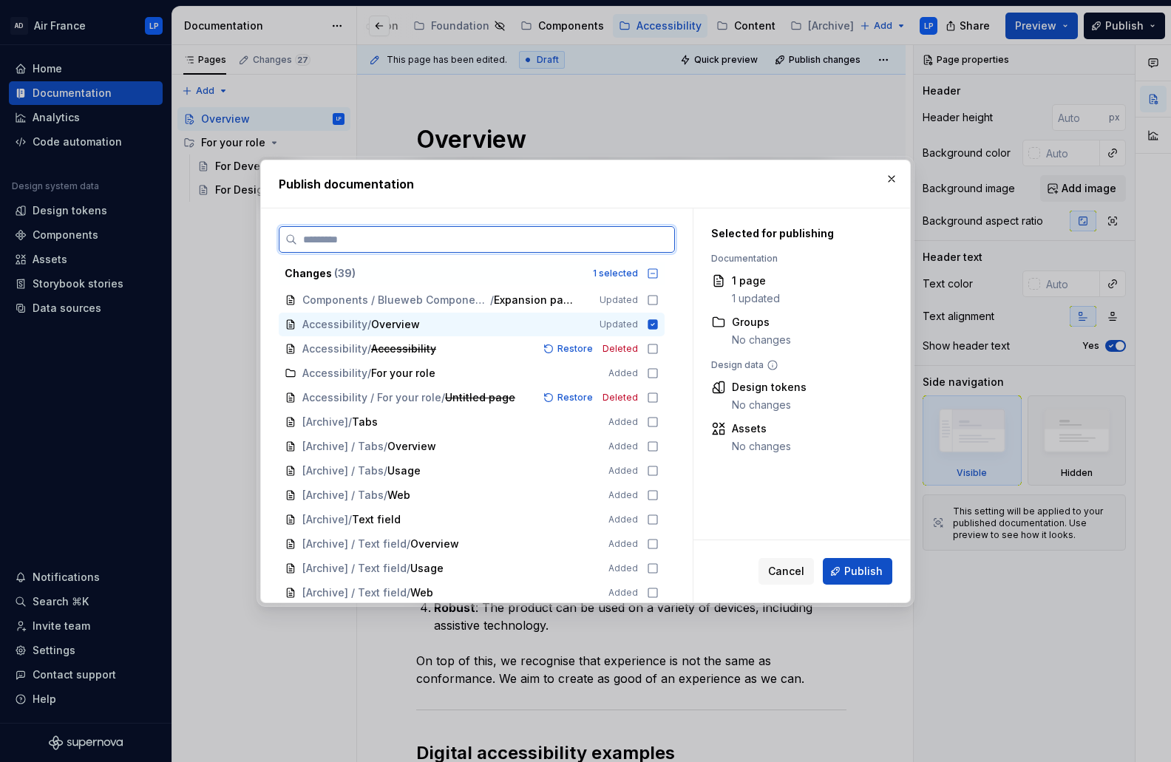
scroll to position [637, 0]
click at [659, 371] on icon at bounding box center [653, 370] width 12 height 12
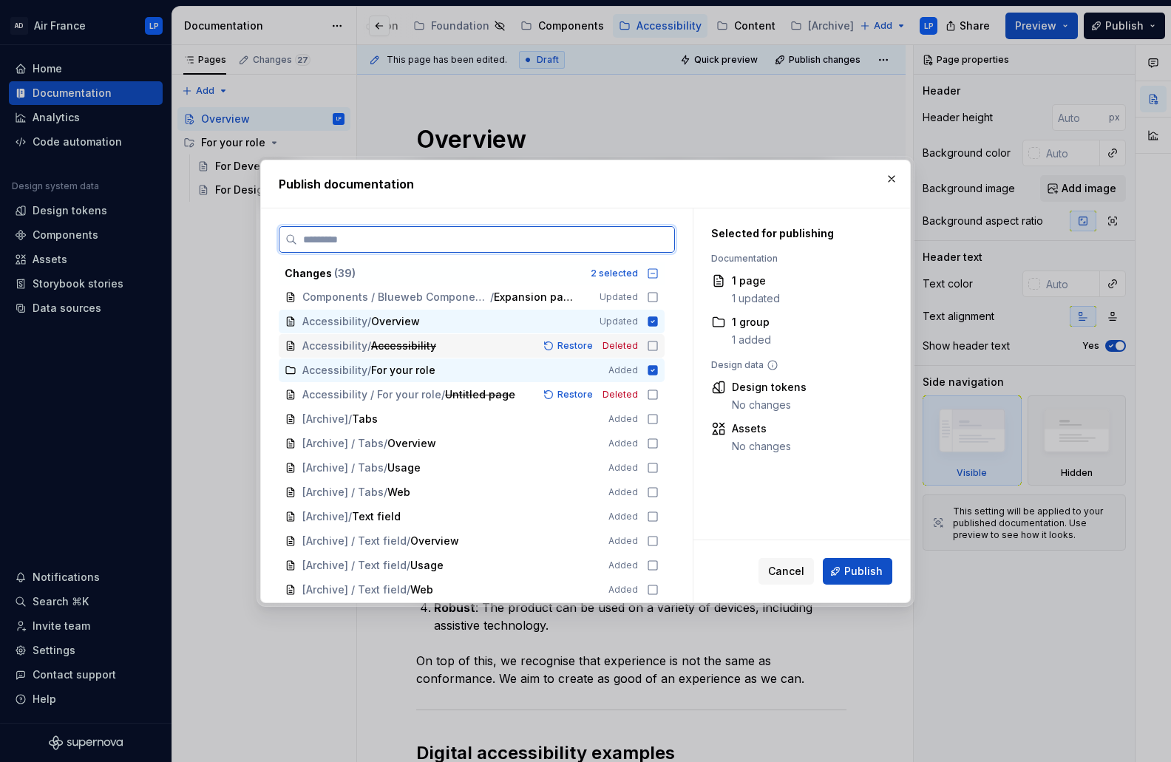
click at [659, 343] on icon at bounding box center [653, 346] width 12 height 12
click at [659, 396] on icon at bounding box center [653, 395] width 12 height 12
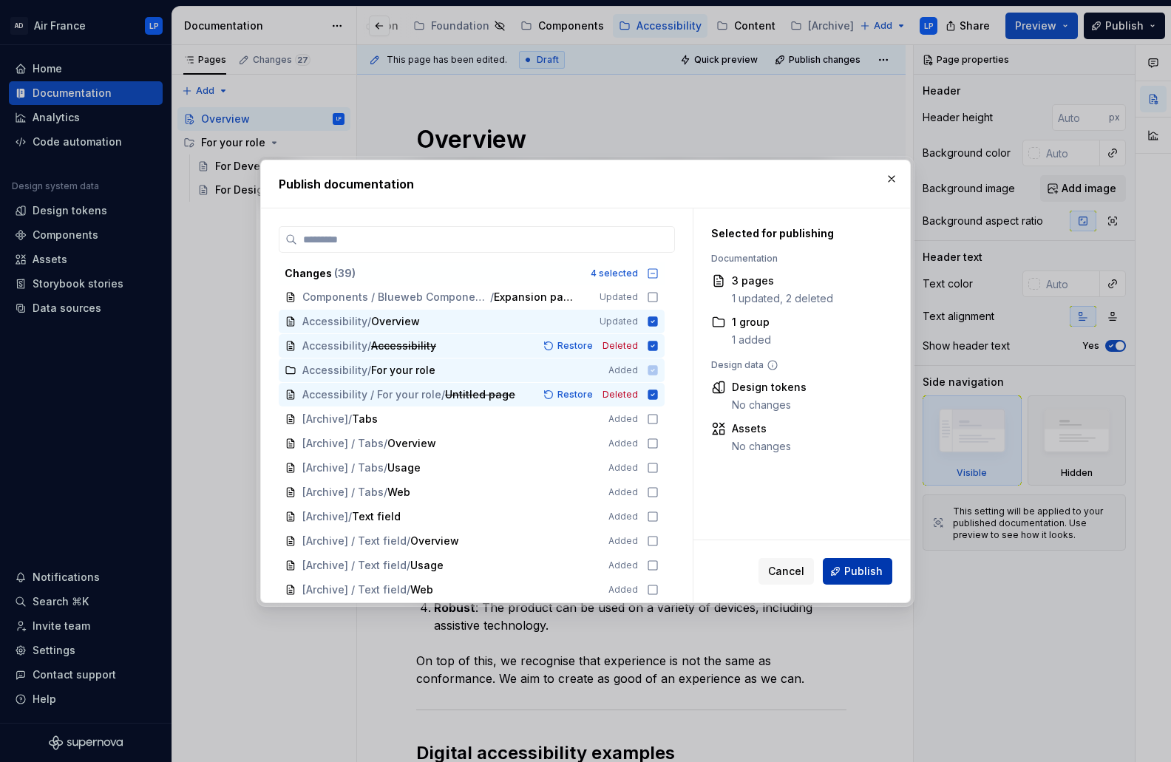
click at [854, 569] on span "Publish" at bounding box center [863, 571] width 38 height 15
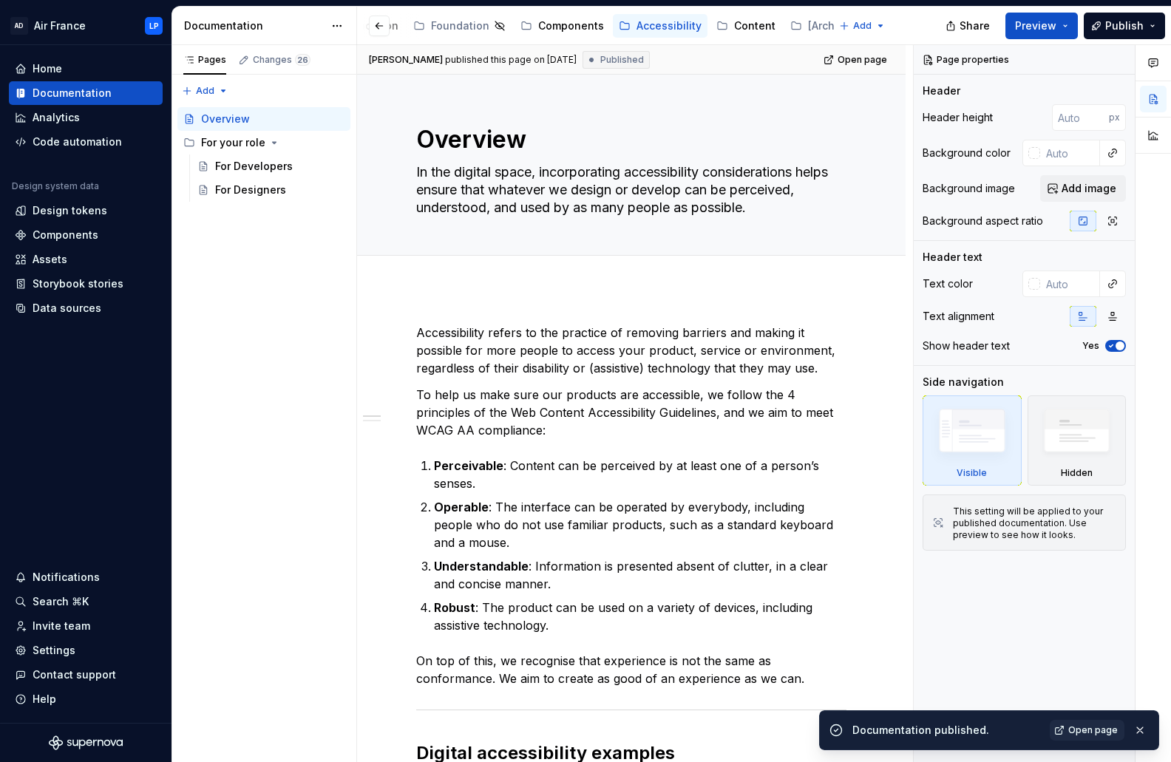
type textarea "*"
